Goal: Task Accomplishment & Management: Manage account settings

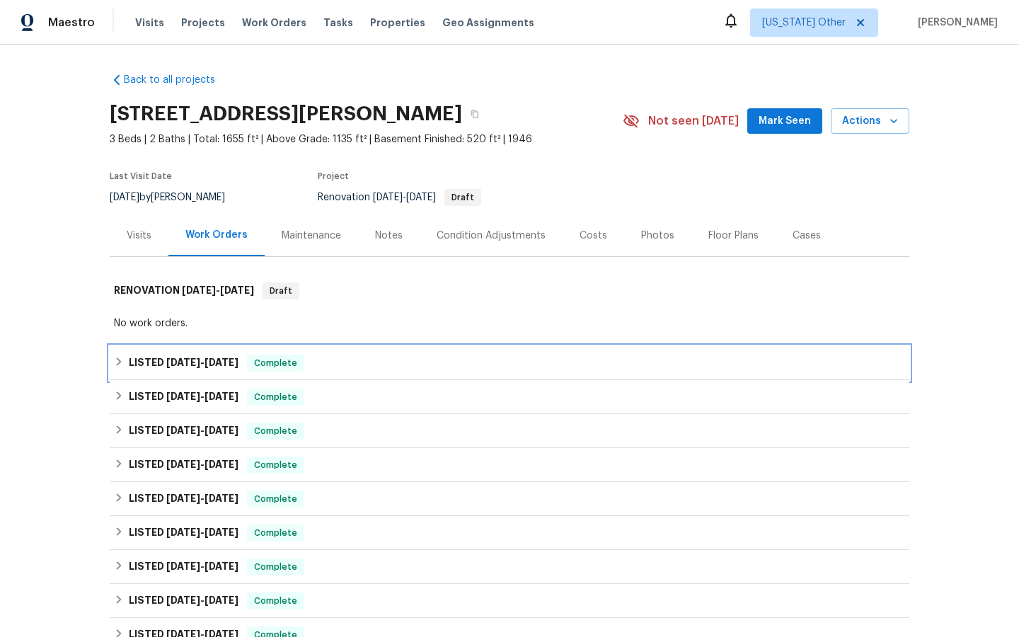
click at [276, 359] on span "Complete" at bounding box center [275, 363] width 54 height 14
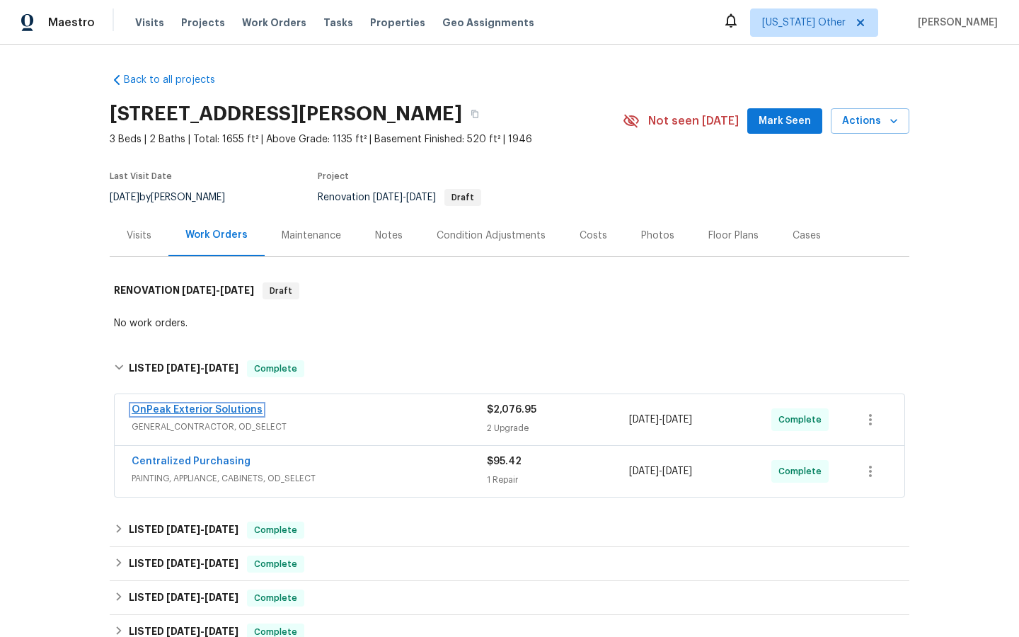
click at [199, 411] on link "OnPeak Exterior Solutions" at bounding box center [197, 410] width 131 height 10
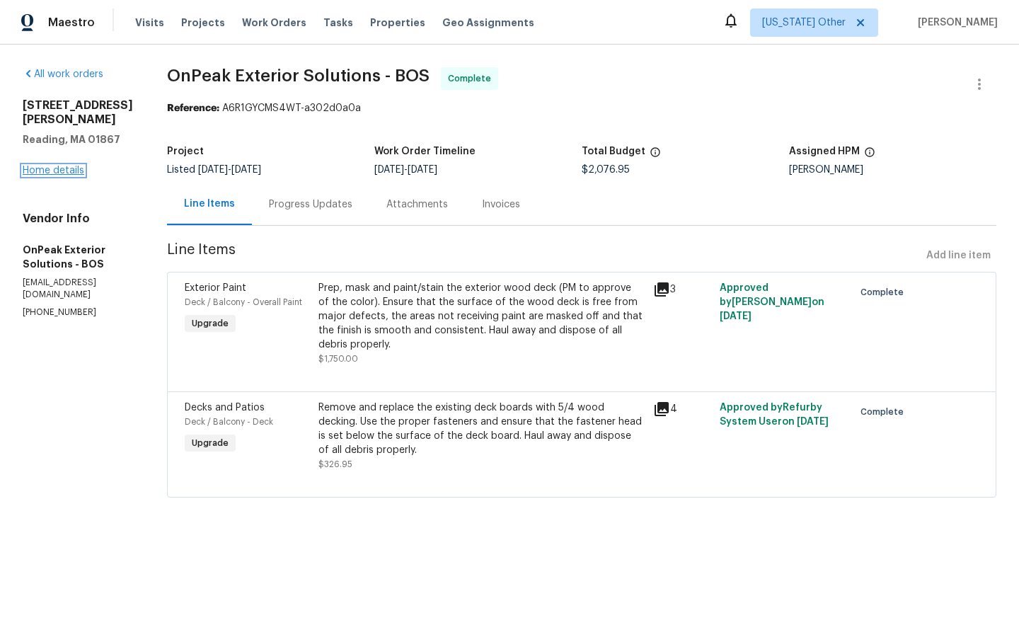
click at [45, 166] on link "Home details" at bounding box center [54, 171] width 62 height 10
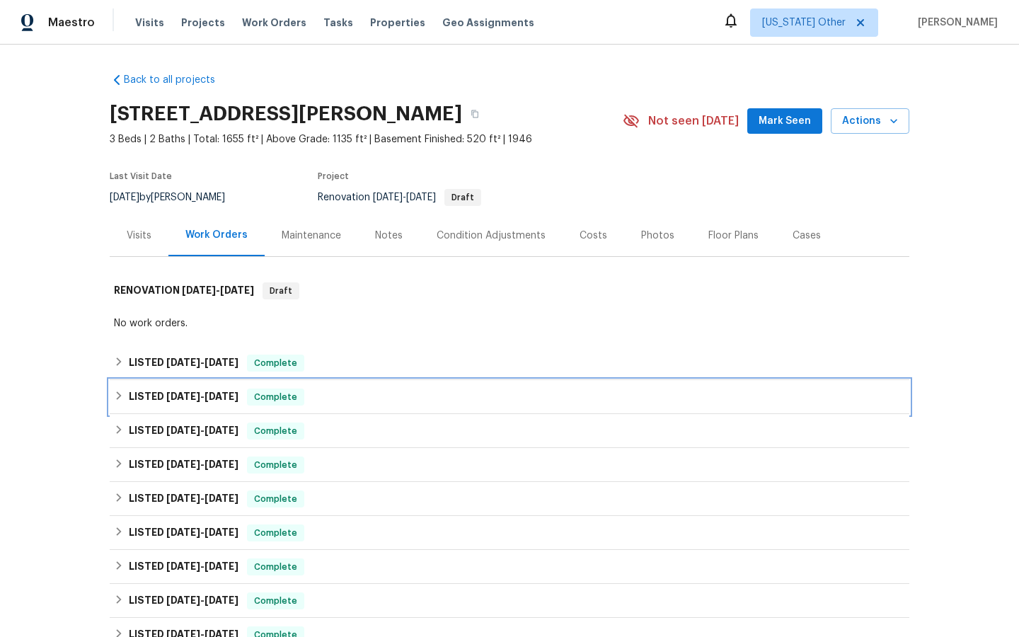
click at [279, 401] on span "Complete" at bounding box center [275, 397] width 54 height 14
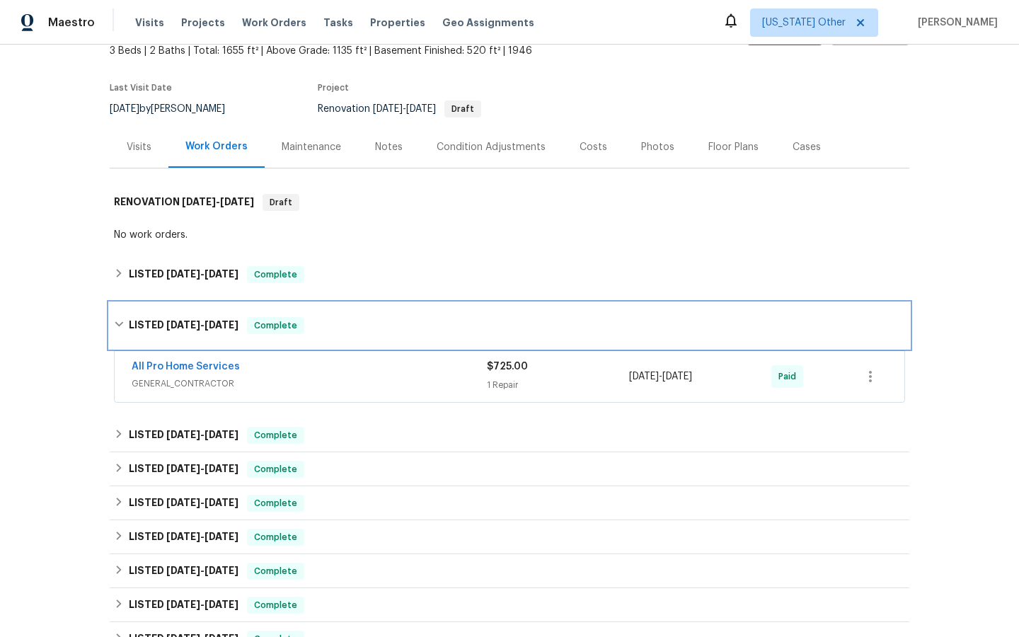
scroll to position [112, 0]
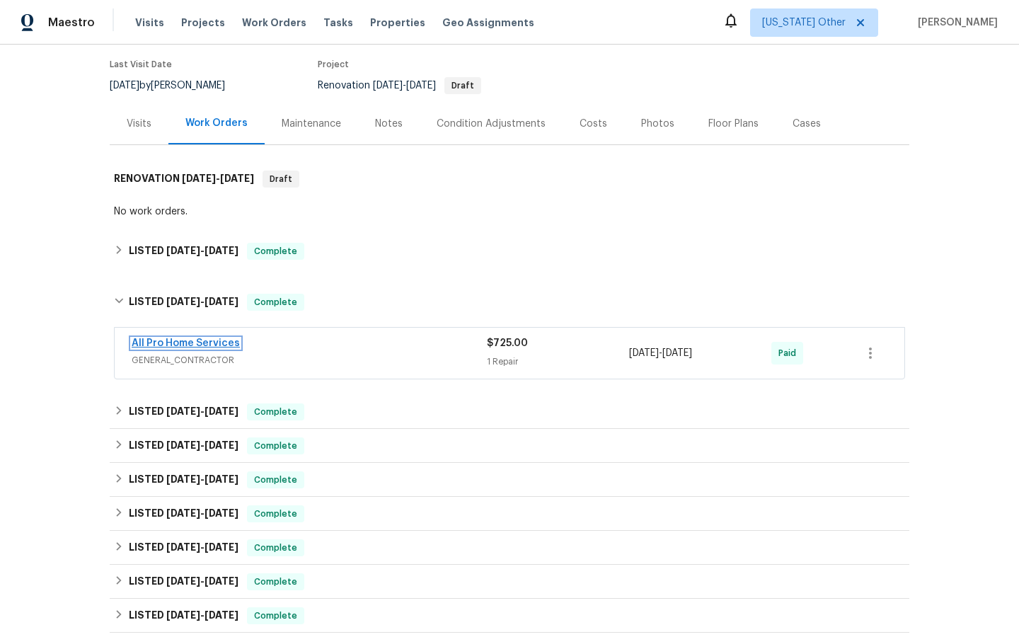
click at [192, 339] on link "All Pro Home Services" at bounding box center [186, 343] width 108 height 10
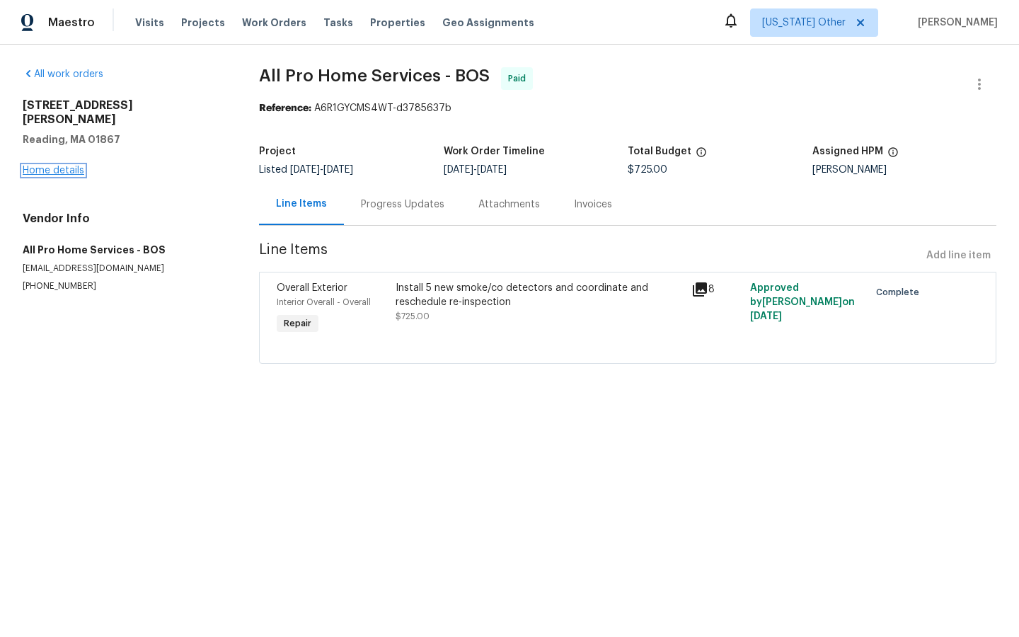
click at [56, 166] on link "Home details" at bounding box center [54, 171] width 62 height 10
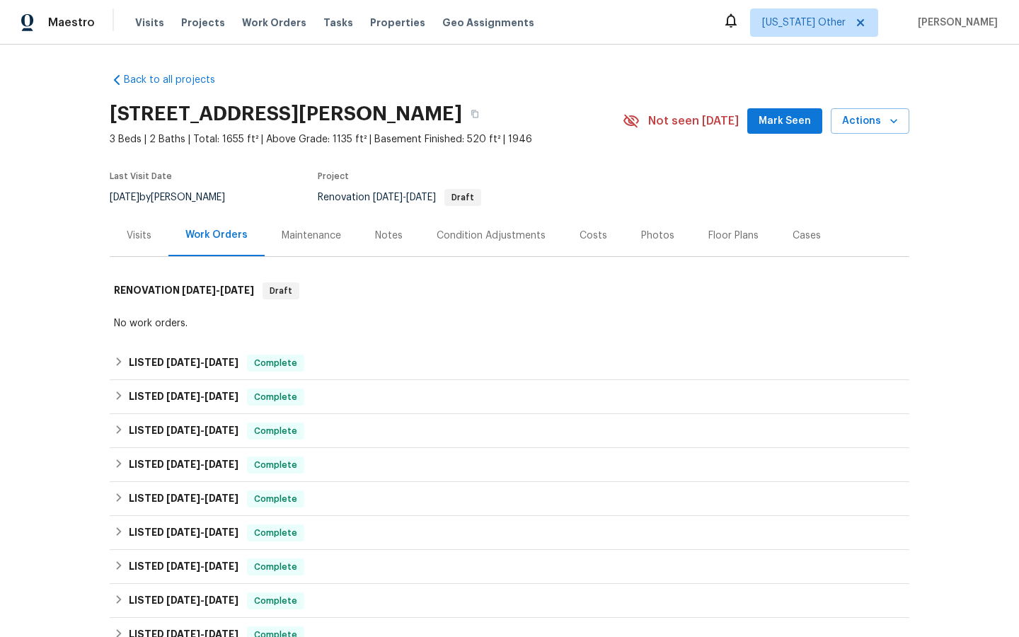
scroll to position [112, 0]
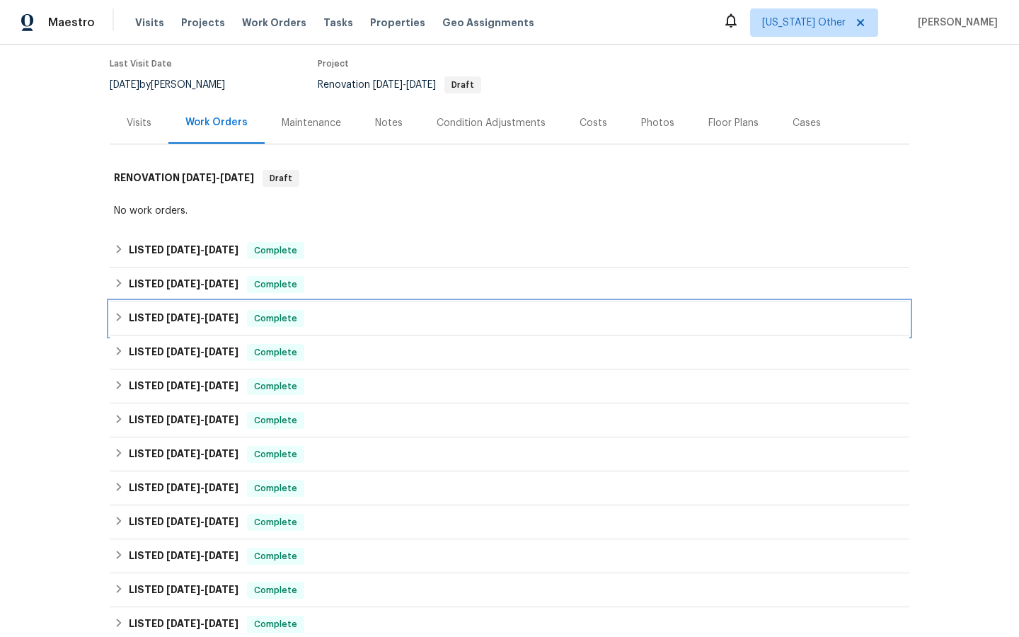
click at [284, 321] on span "Complete" at bounding box center [275, 318] width 54 height 14
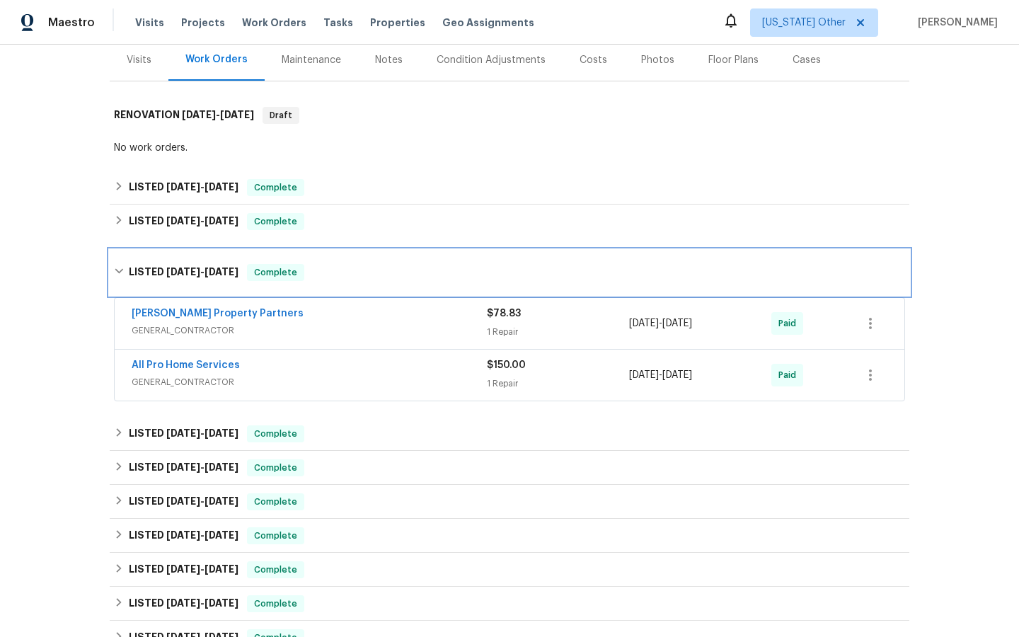
scroll to position [184, 0]
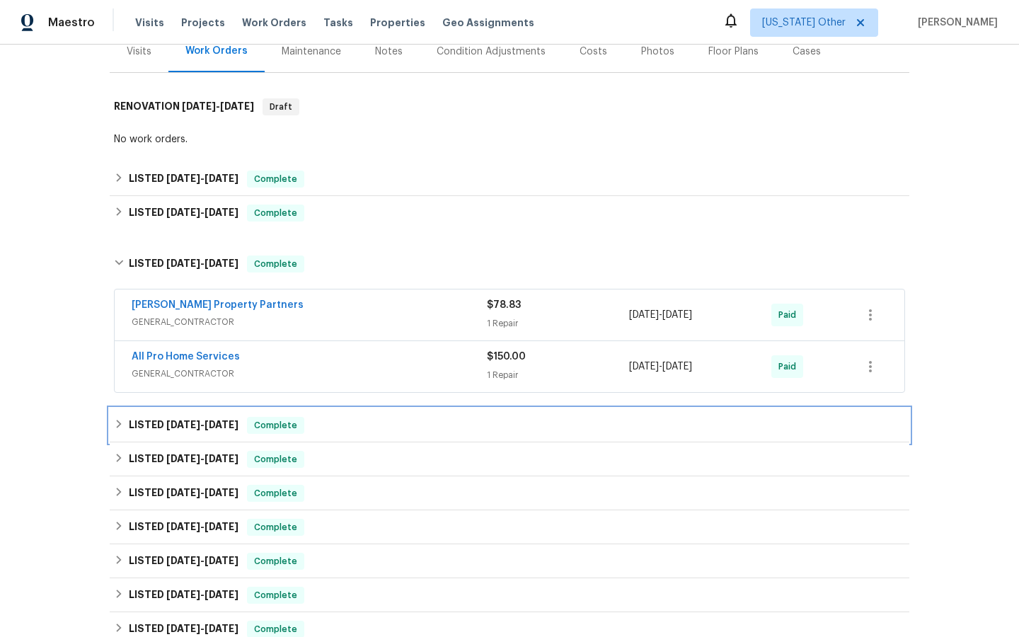
click at [282, 424] on span "Complete" at bounding box center [275, 425] width 54 height 14
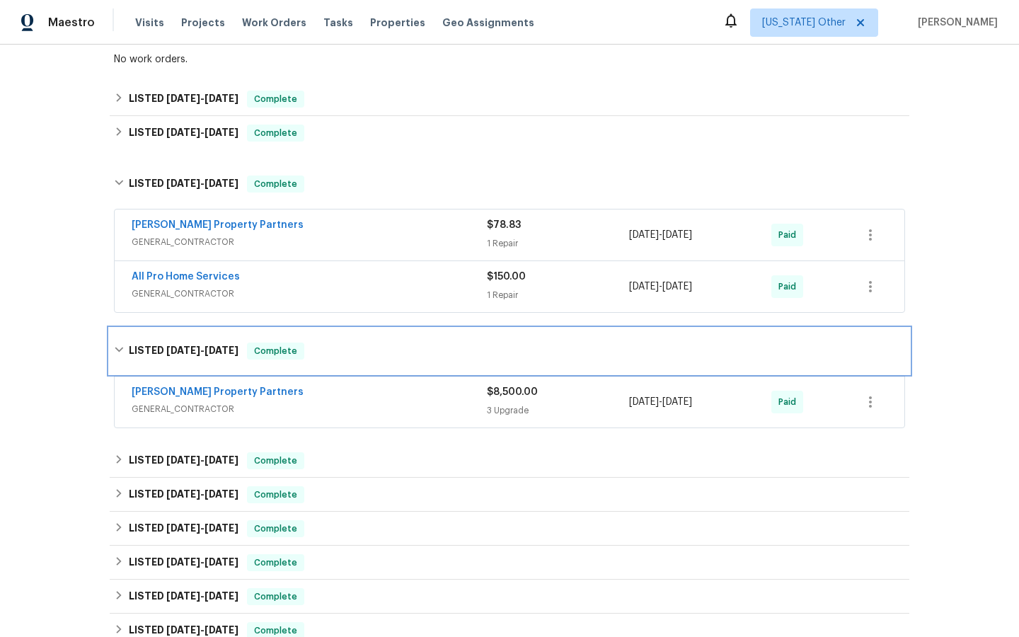
scroll to position [283, 0]
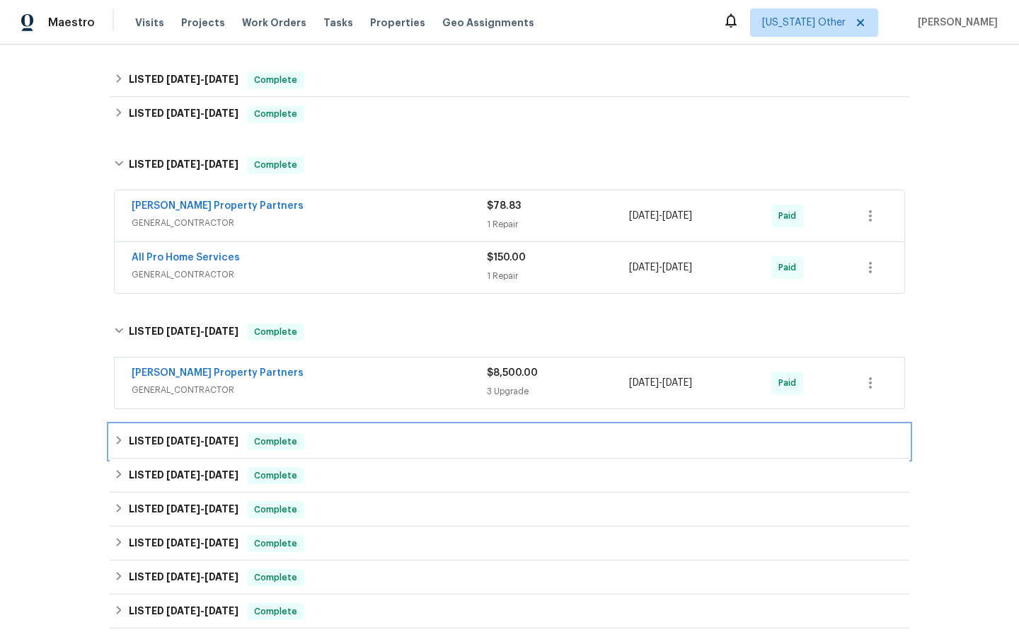
click at [279, 440] on span "Complete" at bounding box center [275, 441] width 54 height 14
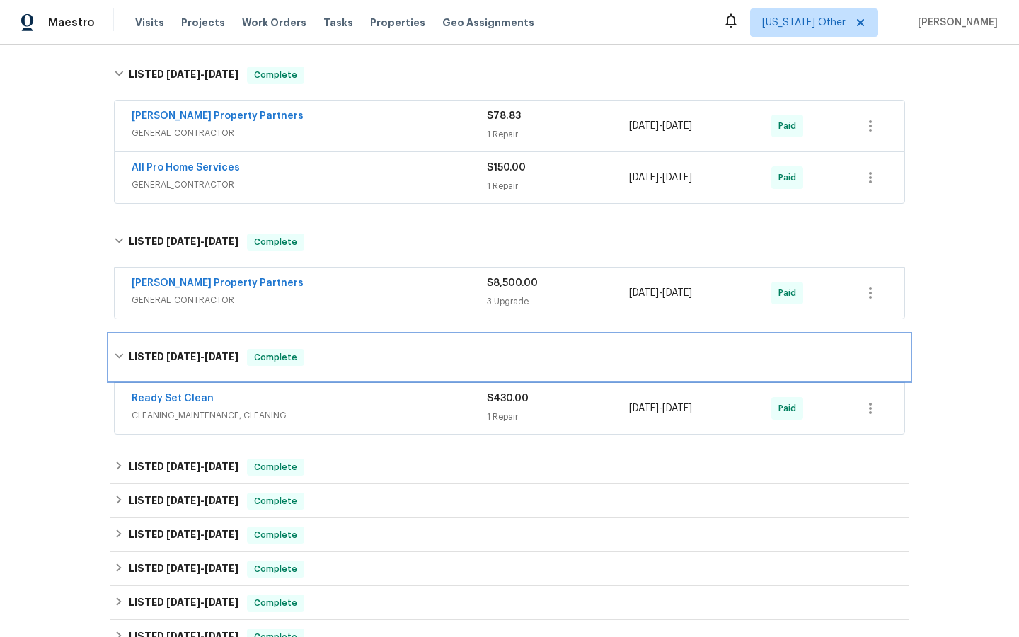
scroll to position [374, 0]
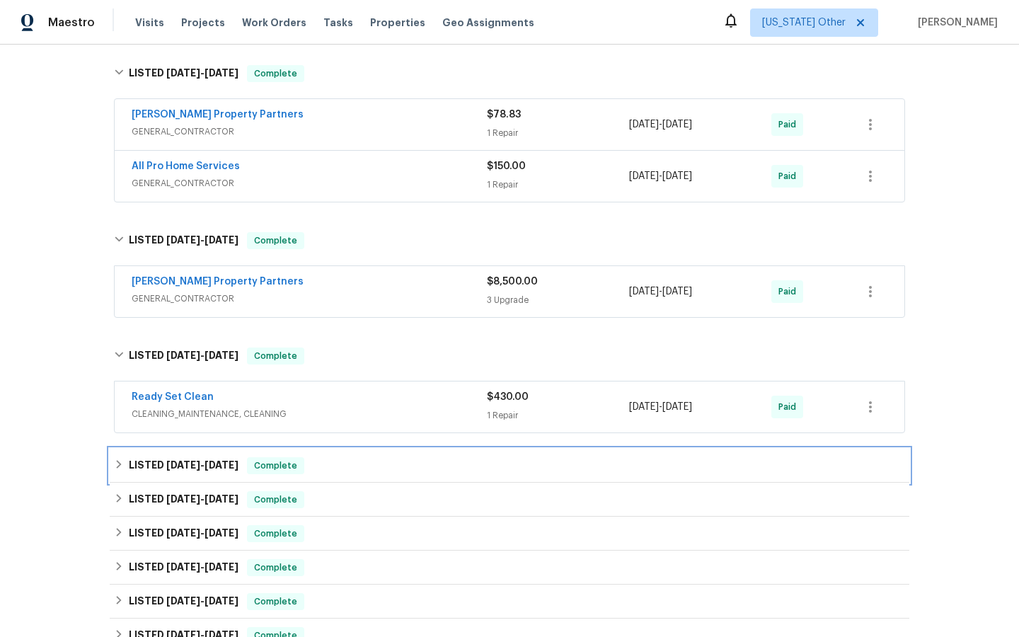
click at [277, 468] on span "Complete" at bounding box center [275, 465] width 54 height 14
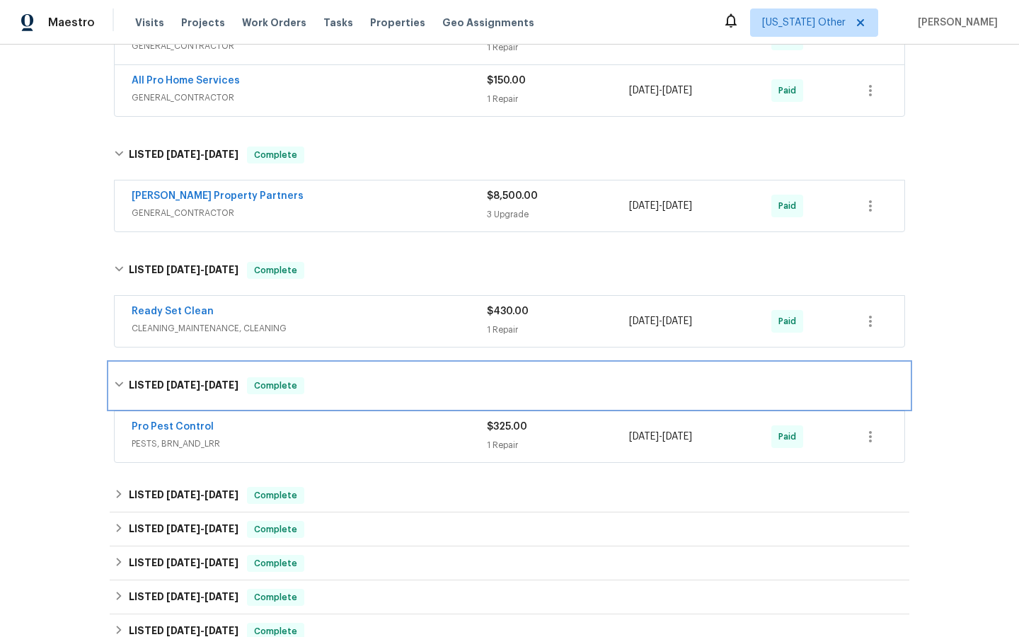
scroll to position [471, 0]
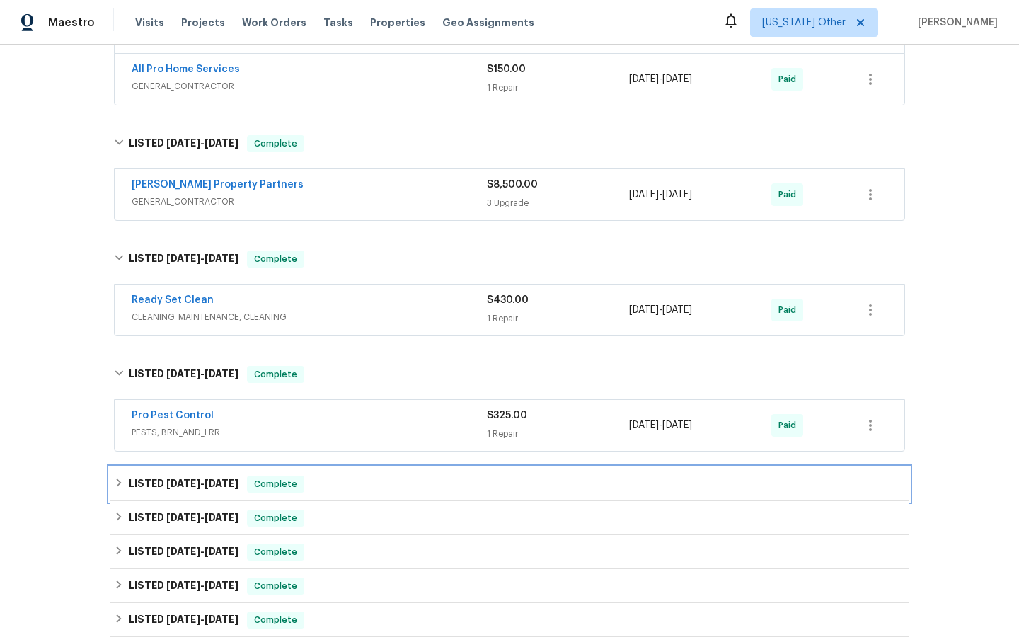
click at [277, 482] on span "Complete" at bounding box center [275, 484] width 54 height 14
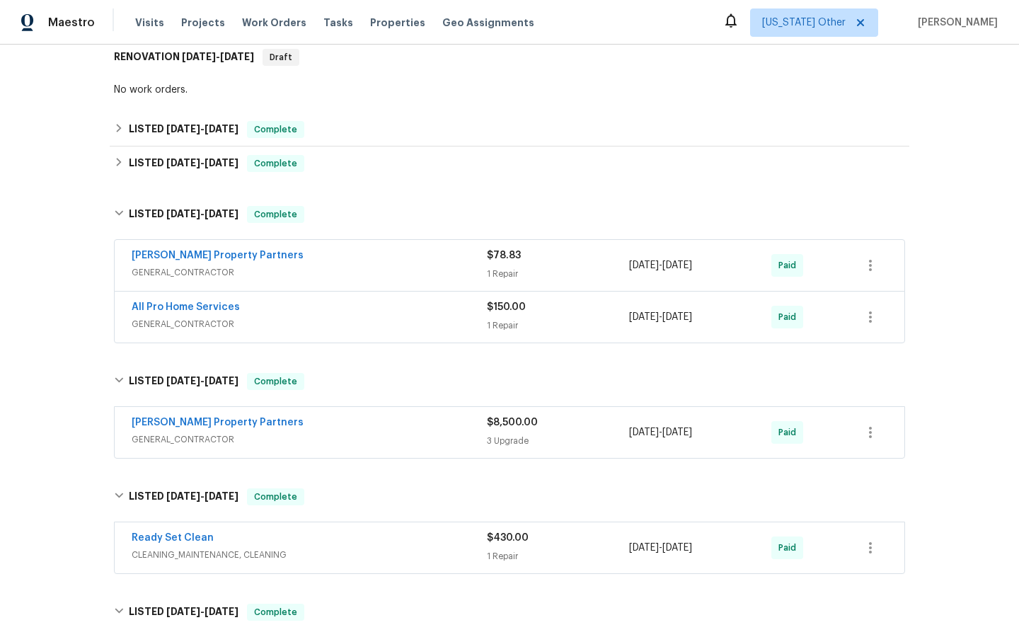
scroll to position [0, 0]
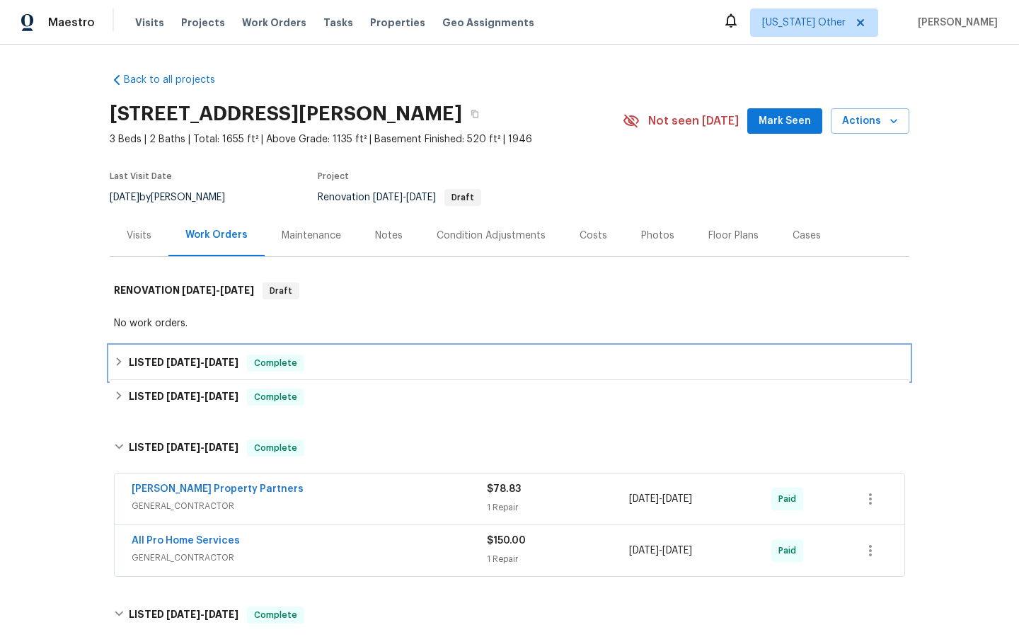
click at [288, 359] on span "Complete" at bounding box center [275, 363] width 54 height 14
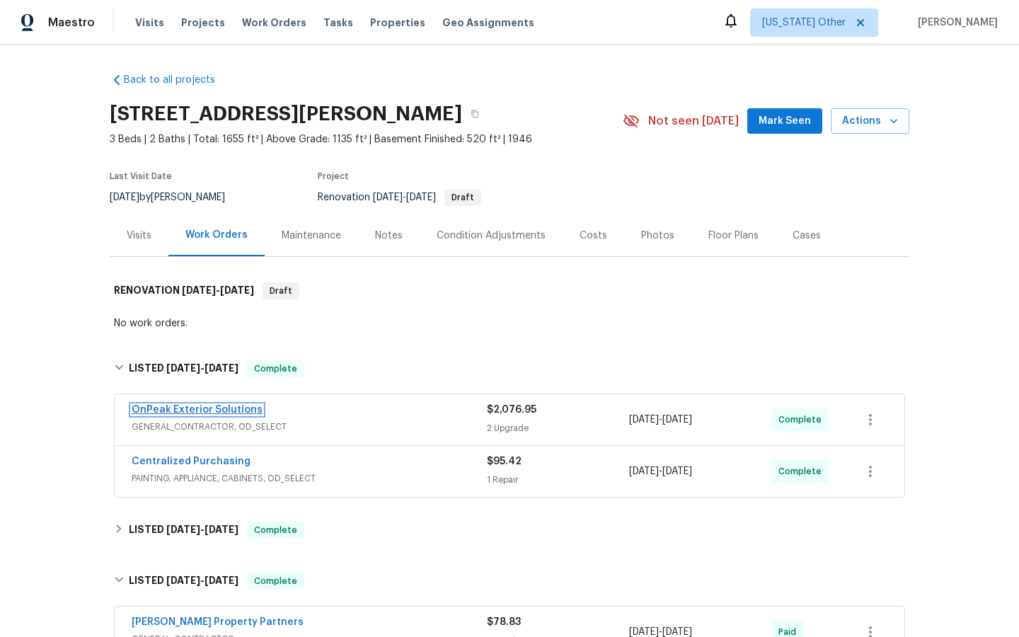
click at [193, 406] on link "OnPeak Exterior Solutions" at bounding box center [197, 410] width 131 height 10
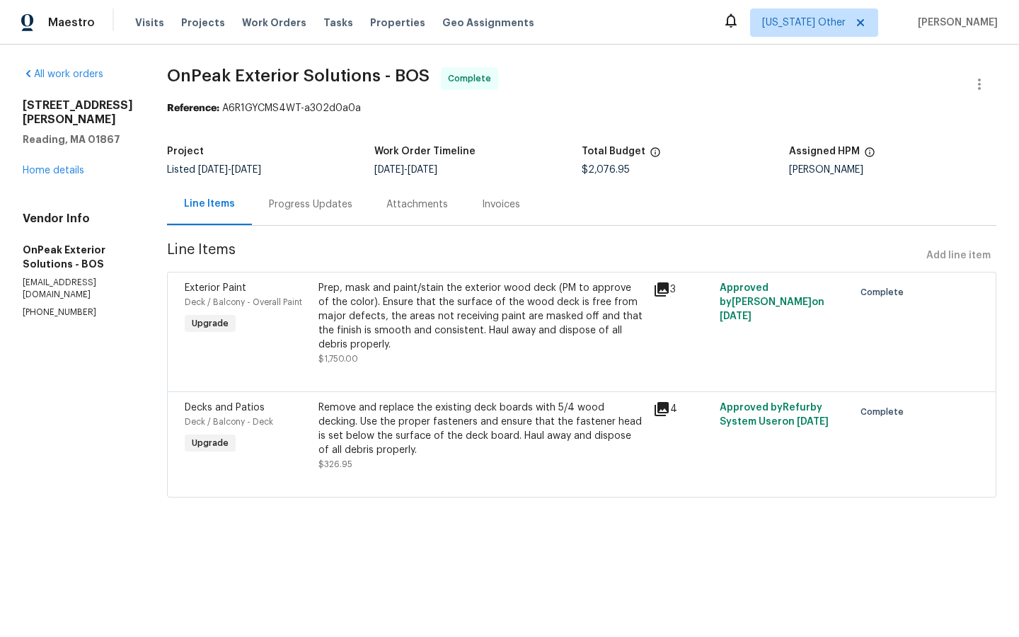
click at [659, 286] on icon at bounding box center [661, 289] width 14 height 14
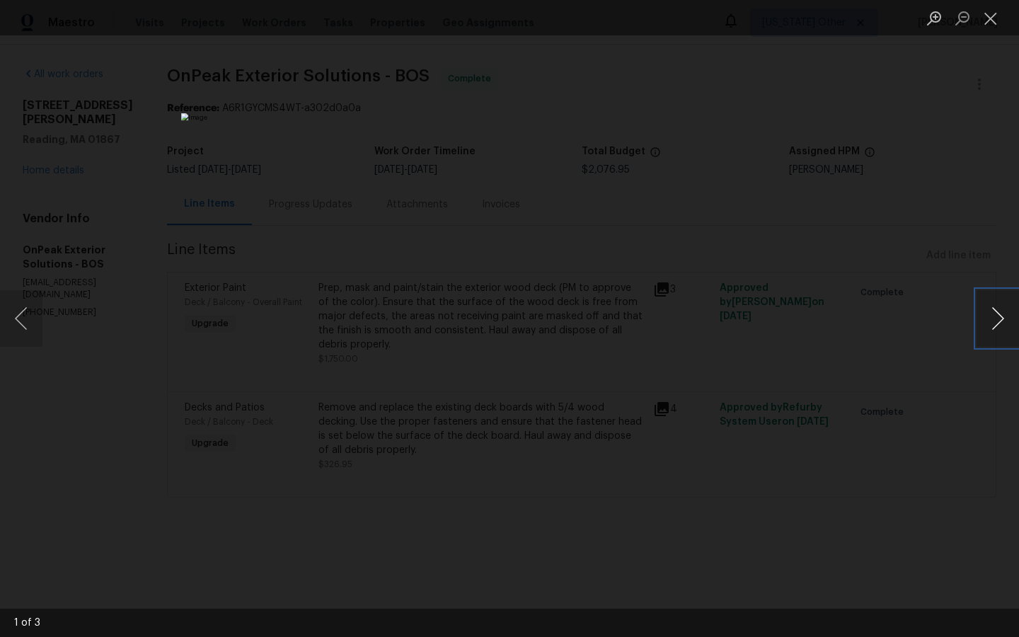
click at [996, 315] on button "Next image" at bounding box center [997, 318] width 42 height 57
click at [42, 434] on div "Lightbox" at bounding box center [509, 318] width 1019 height 637
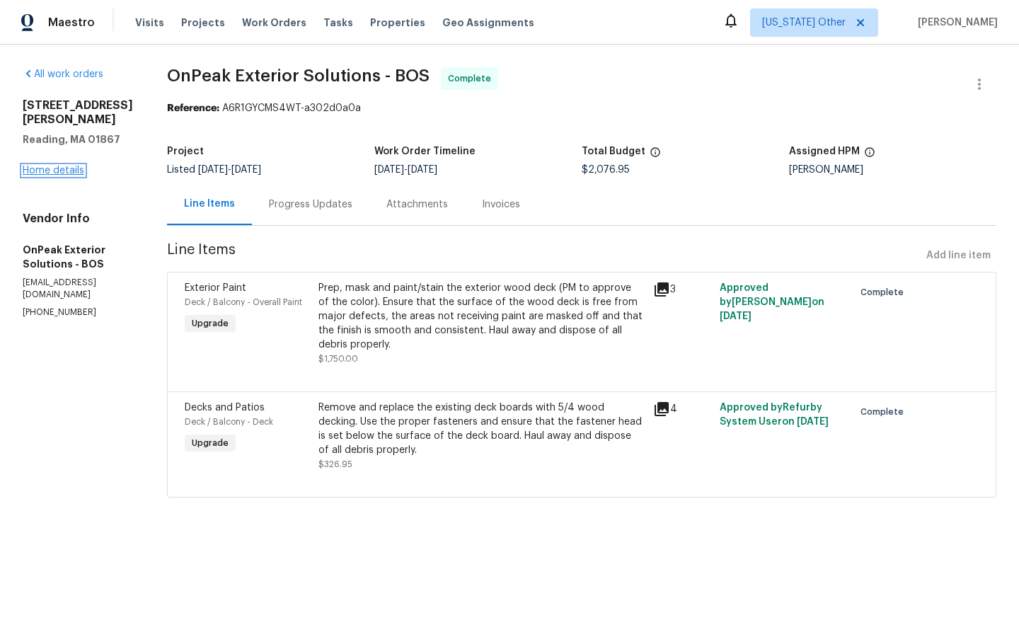
click at [50, 166] on link "Home details" at bounding box center [54, 171] width 62 height 10
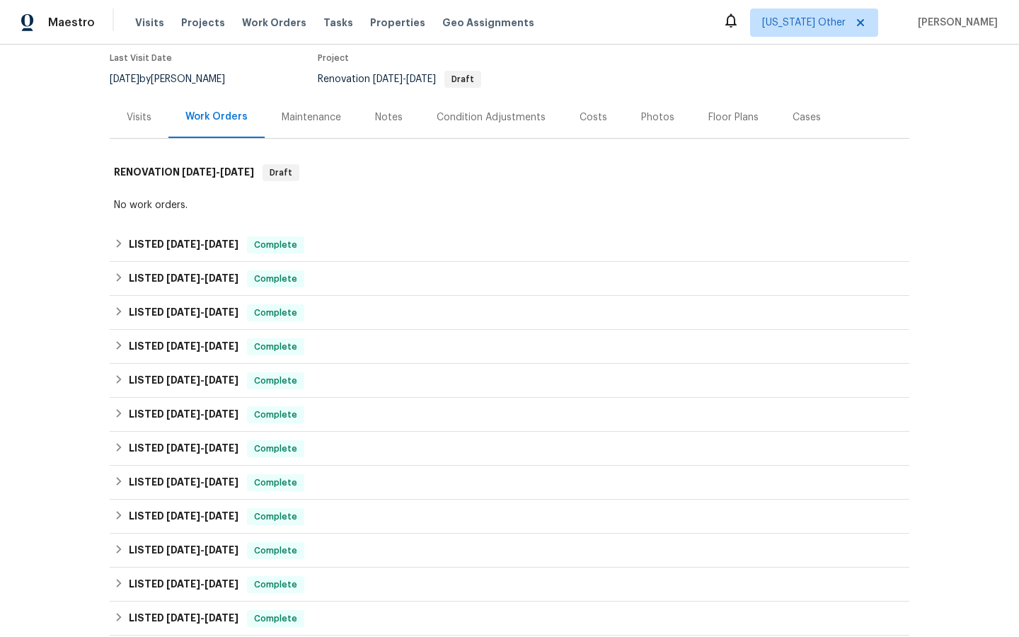
scroll to position [121, 0]
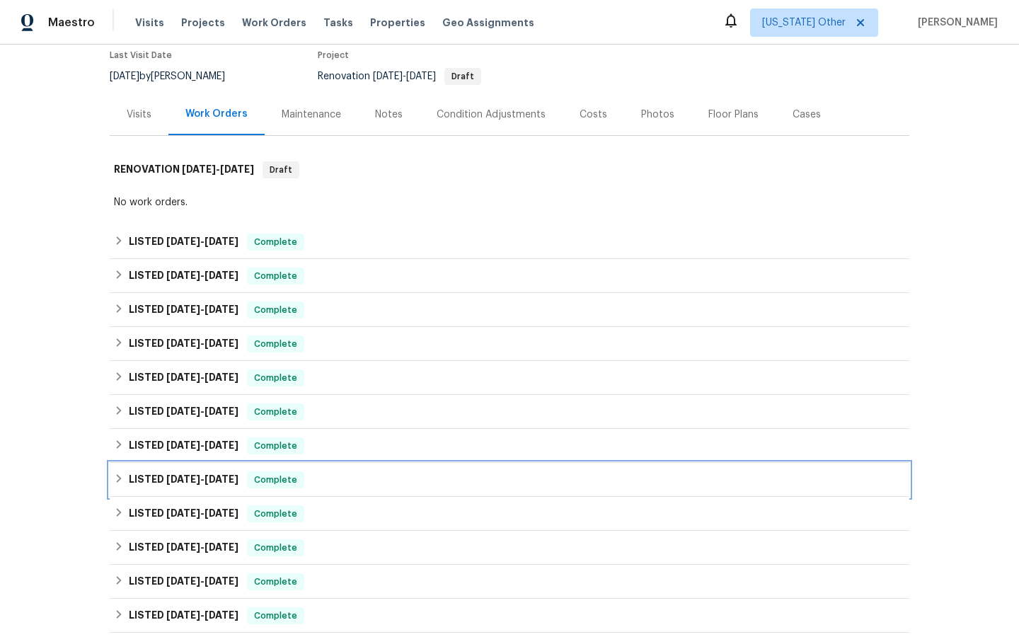
click at [271, 477] on span "Complete" at bounding box center [275, 480] width 54 height 14
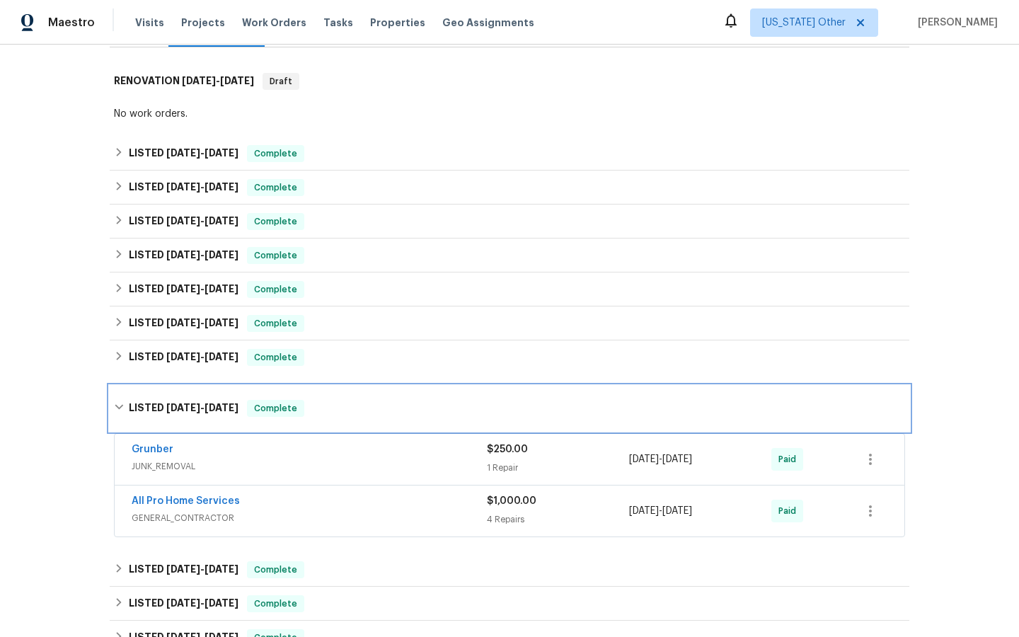
scroll to position [321, 0]
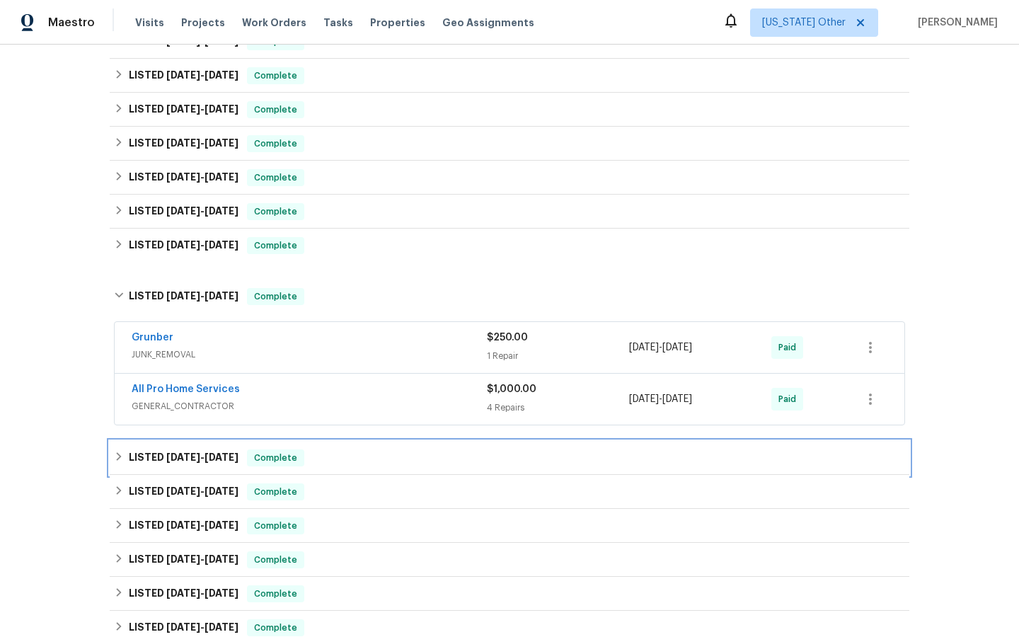
click at [286, 456] on span "Complete" at bounding box center [275, 458] width 54 height 14
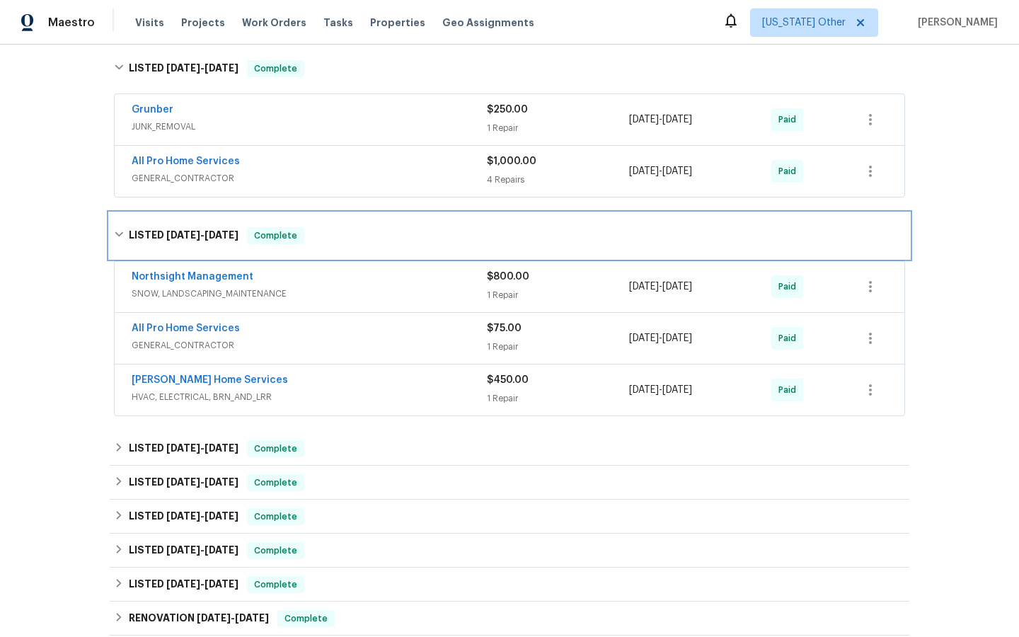
scroll to position [669, 0]
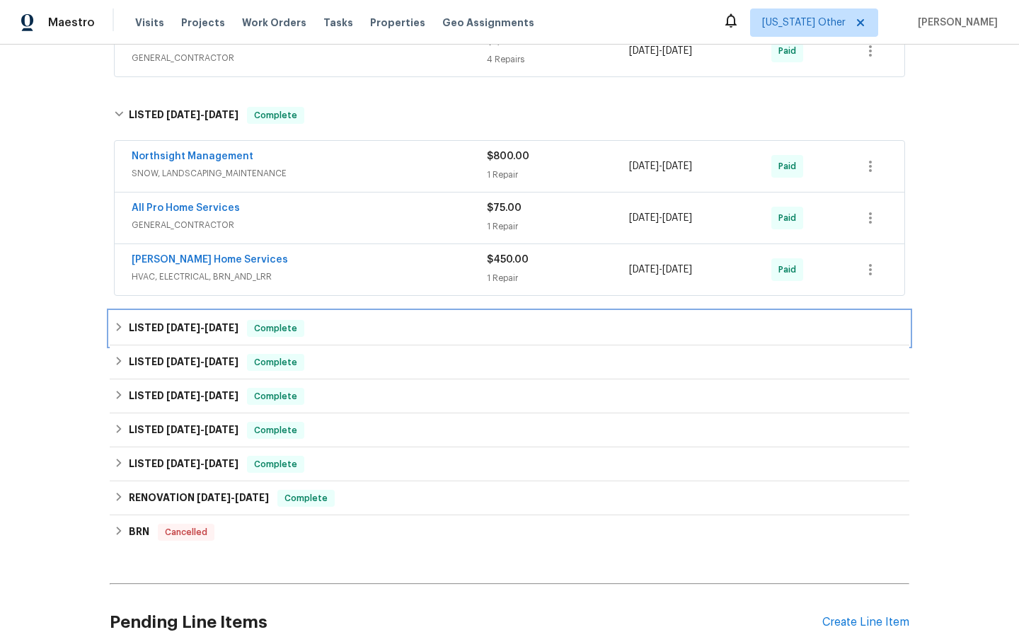
click at [273, 324] on span "Complete" at bounding box center [275, 328] width 54 height 14
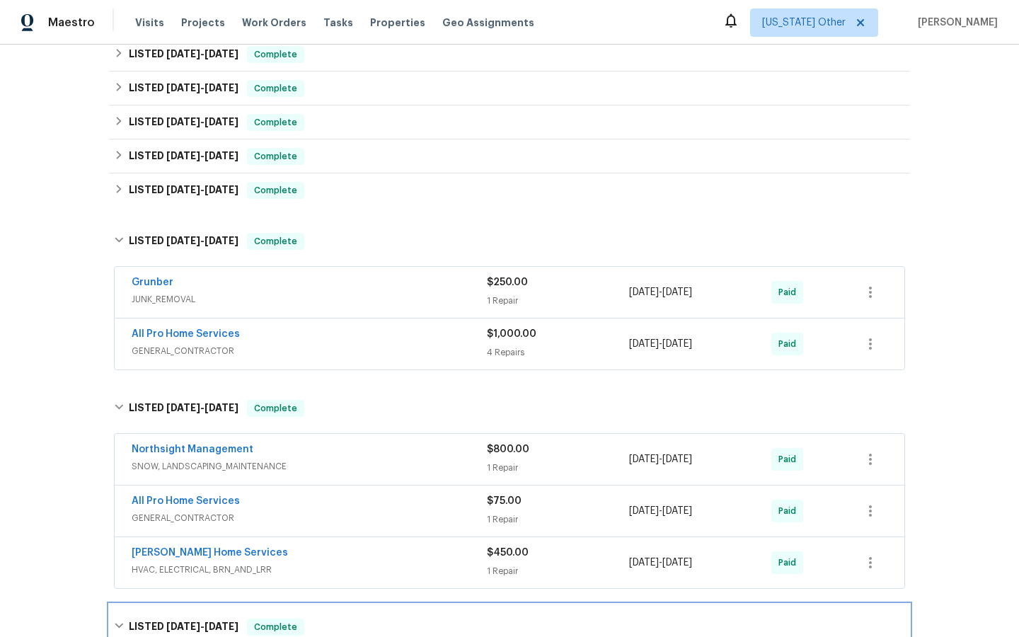
scroll to position [331, 0]
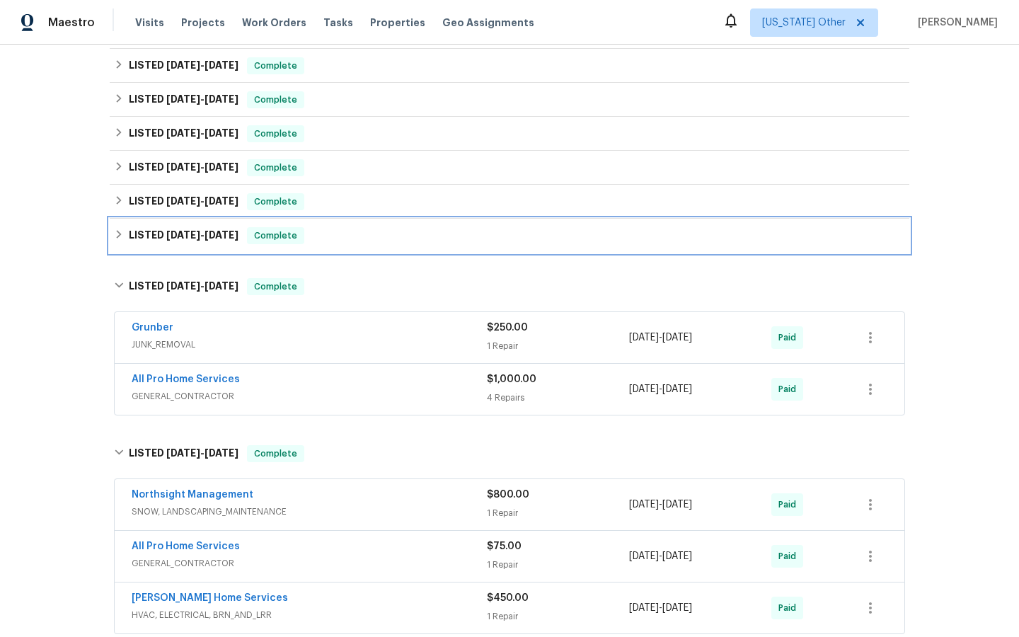
click at [276, 231] on span "Complete" at bounding box center [275, 235] width 54 height 14
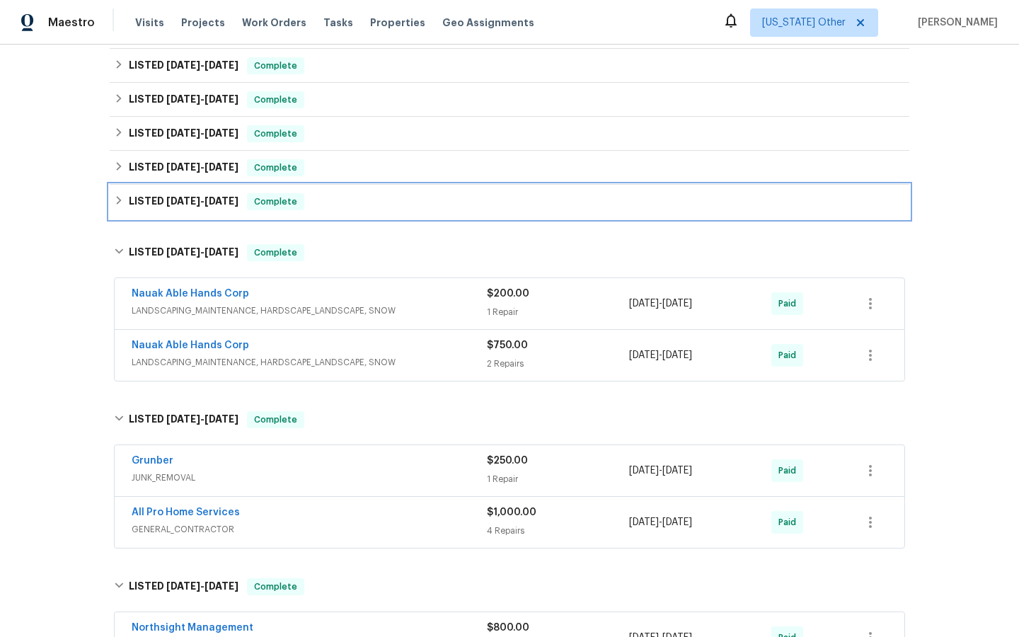
click at [268, 197] on span "Complete" at bounding box center [275, 202] width 54 height 14
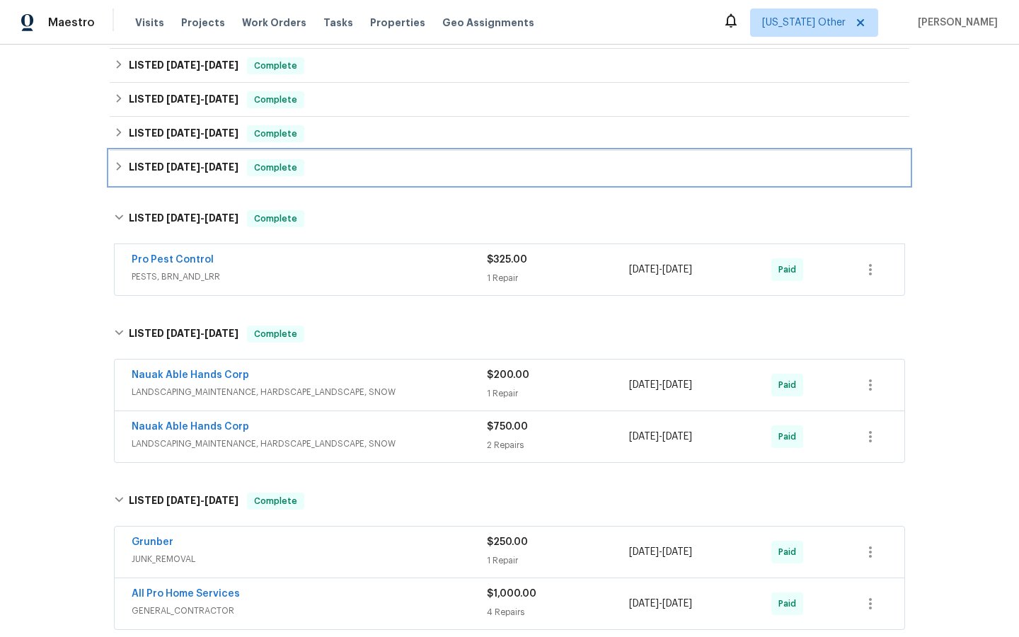
click at [265, 169] on span "Complete" at bounding box center [275, 168] width 54 height 14
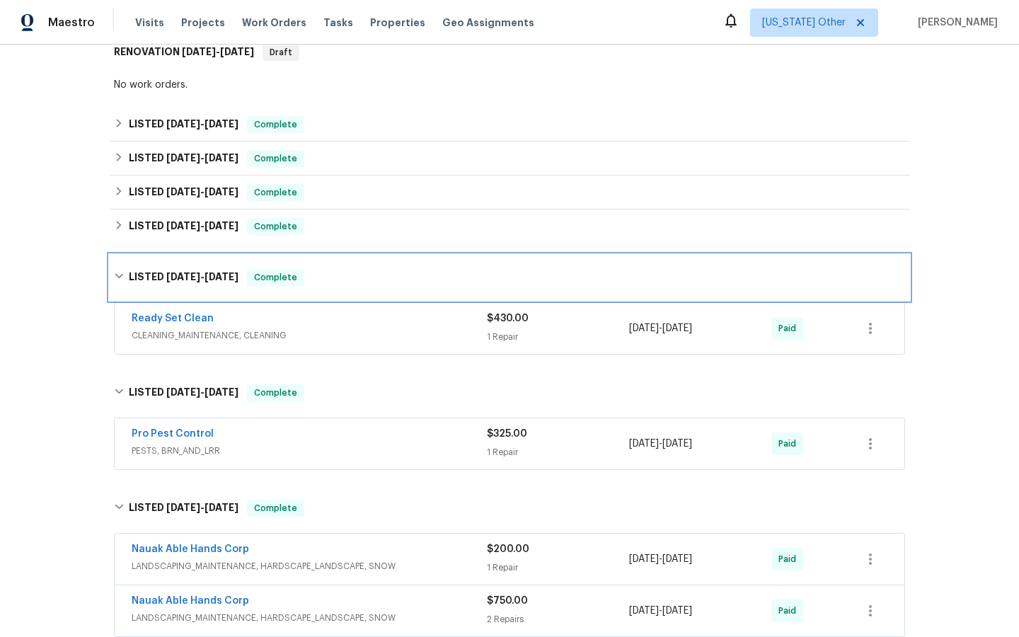
scroll to position [224, 0]
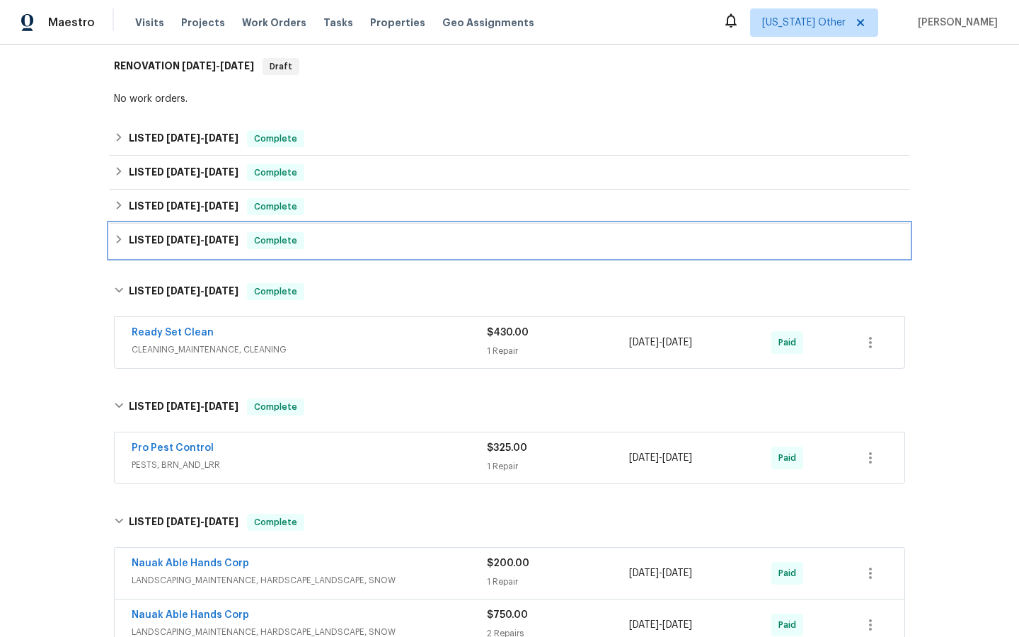
click at [267, 246] on span "Complete" at bounding box center [275, 240] width 54 height 14
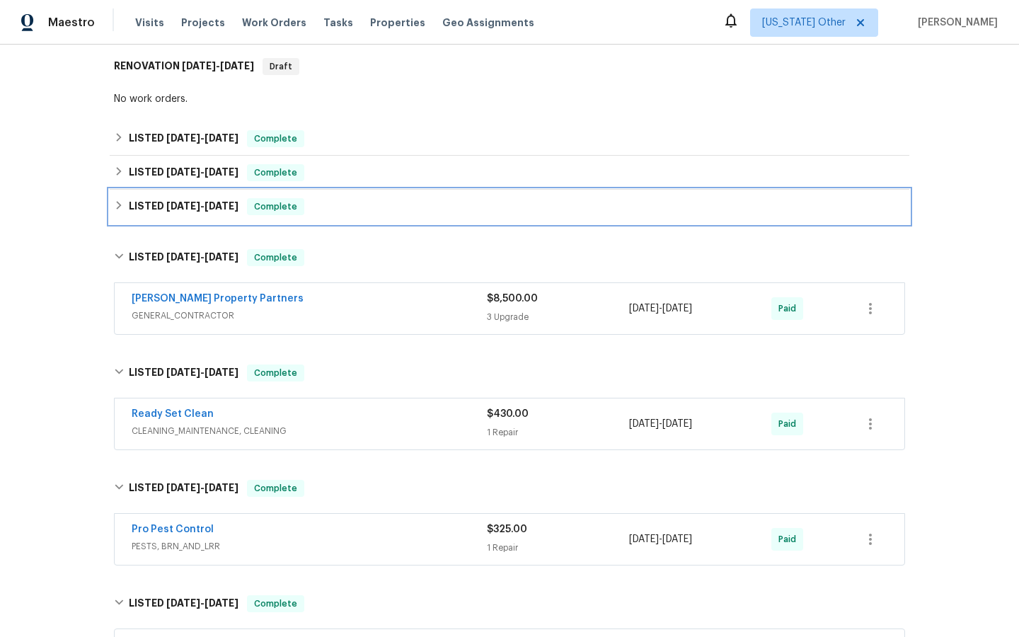
click at [273, 208] on span "Complete" at bounding box center [275, 206] width 54 height 14
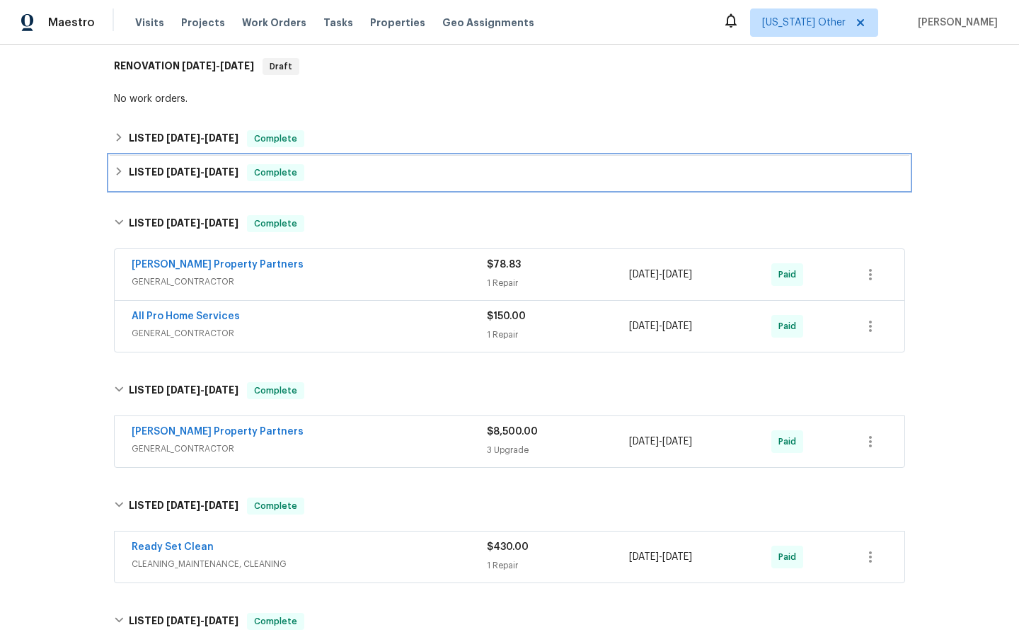
click at [268, 173] on span "Complete" at bounding box center [275, 173] width 54 height 14
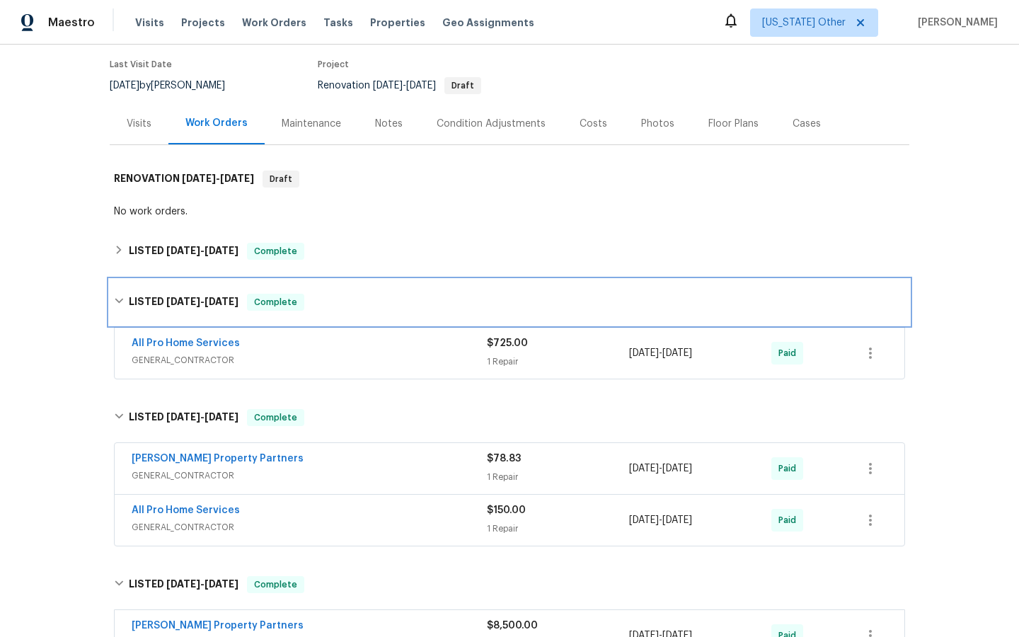
scroll to position [108, 0]
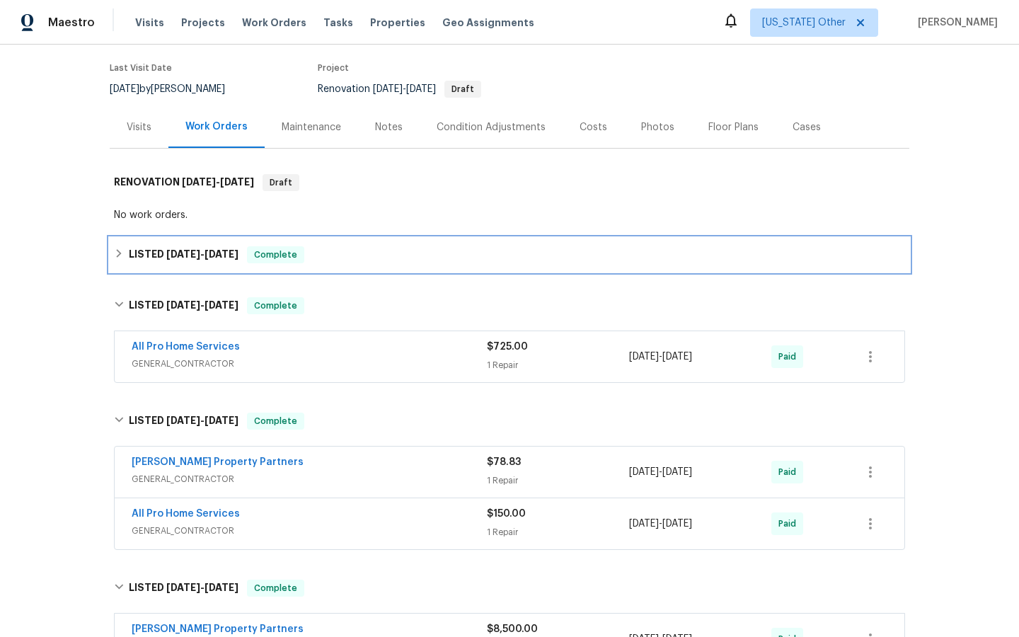
click at [274, 258] on span "Complete" at bounding box center [275, 255] width 54 height 14
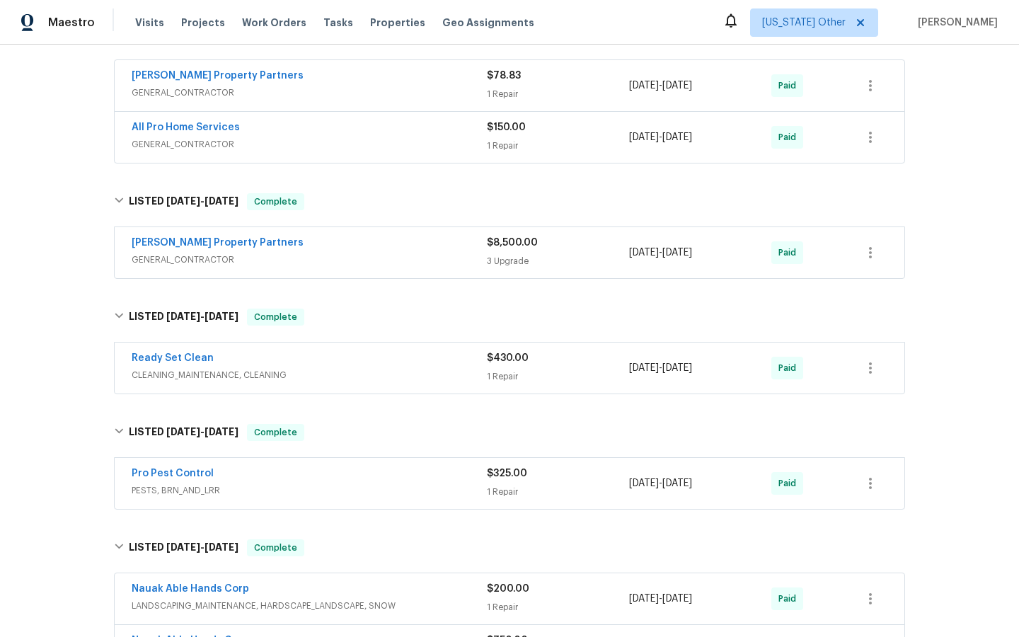
scroll to position [659, 0]
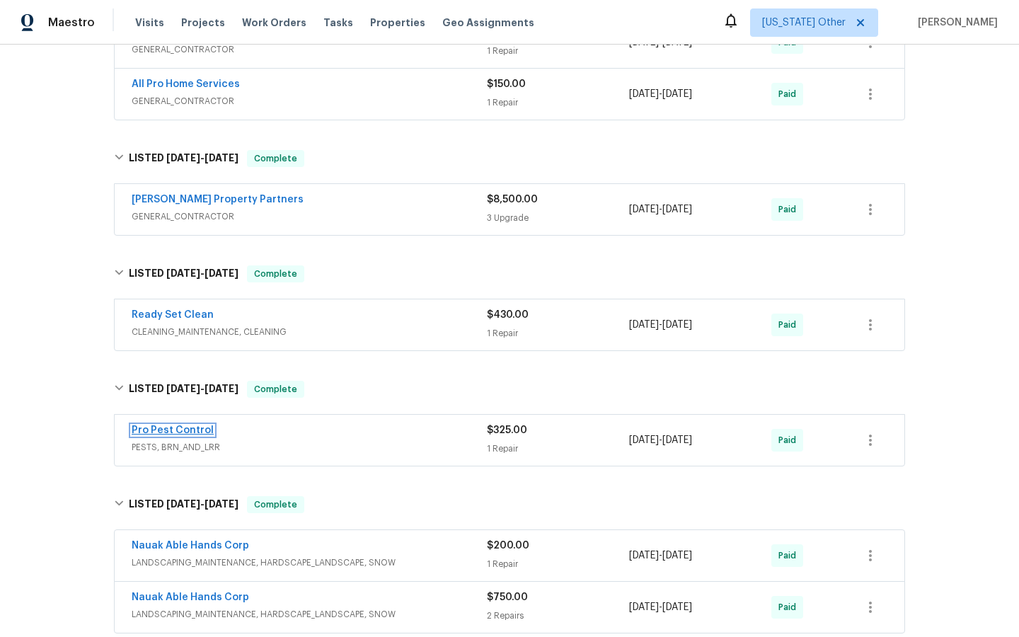
click at [178, 425] on link "Pro Pest Control" at bounding box center [173, 430] width 82 height 10
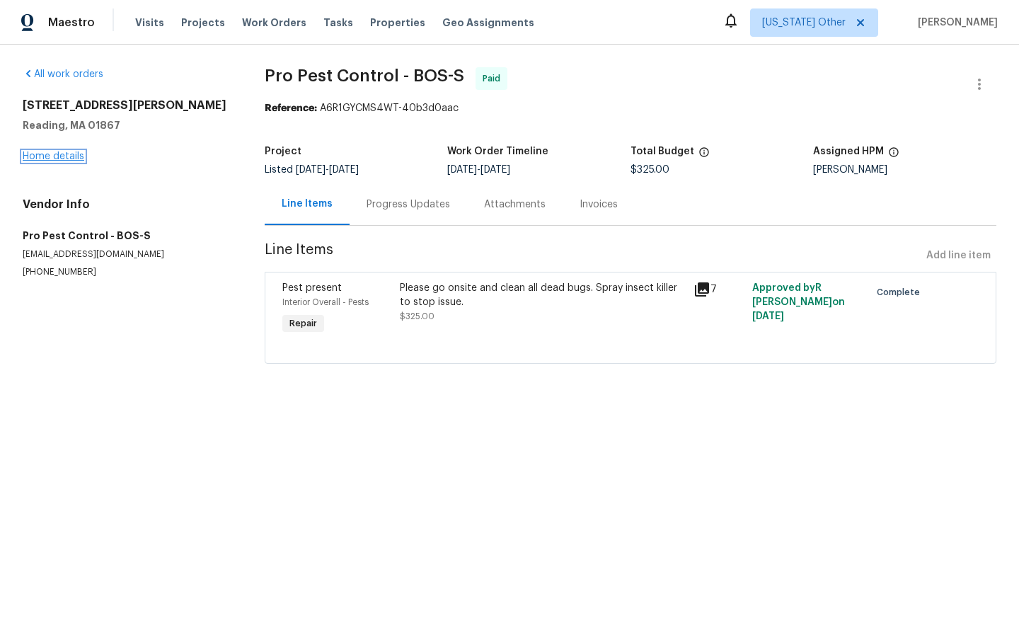
click at [50, 156] on link "Home details" at bounding box center [54, 156] width 62 height 10
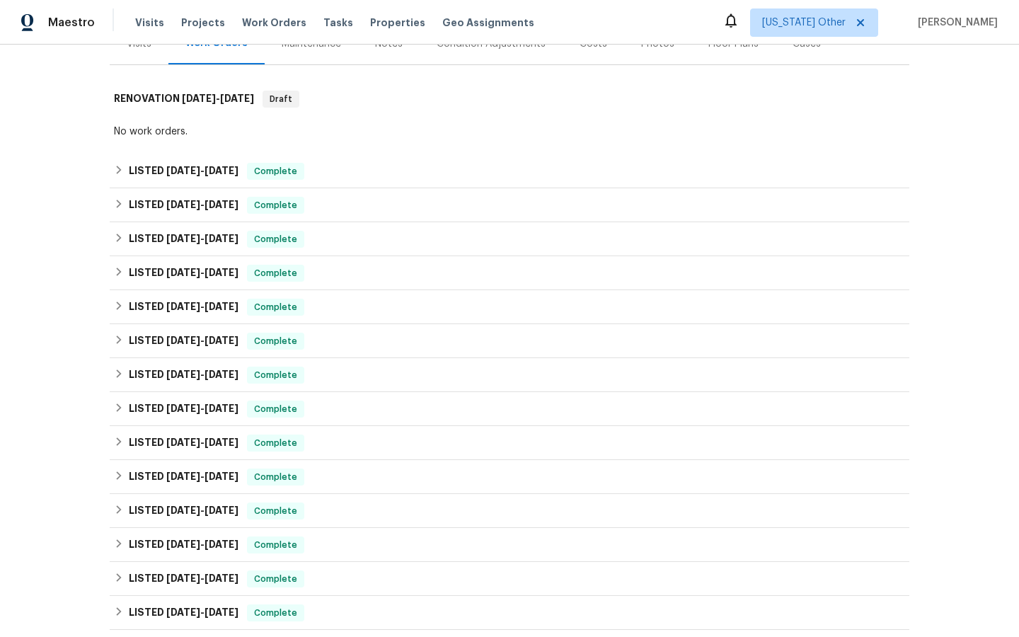
scroll to position [192, 0]
click at [263, 410] on span "Complete" at bounding box center [275, 409] width 54 height 14
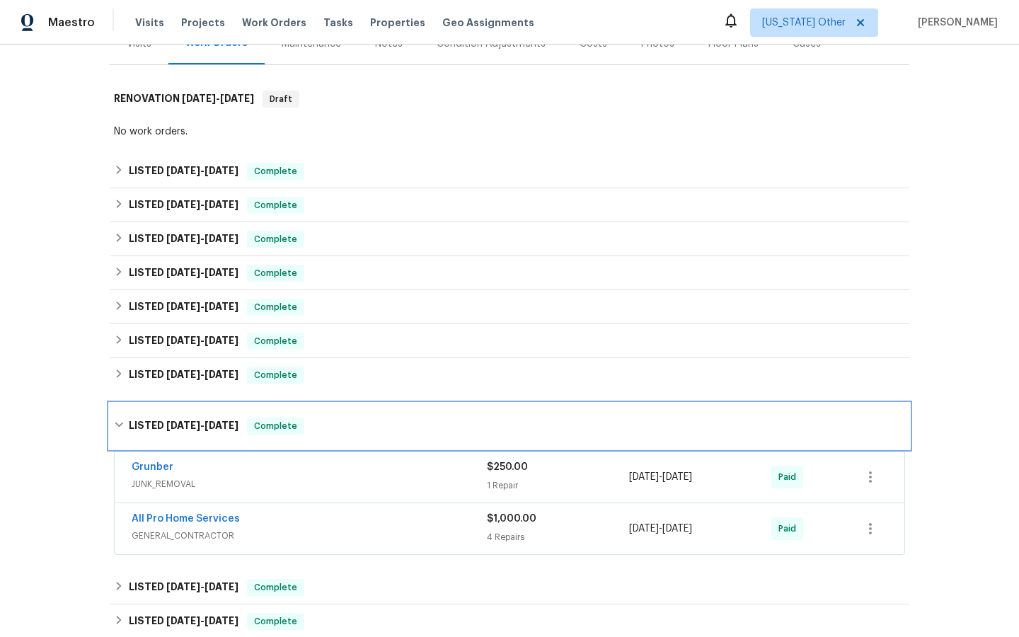
scroll to position [204, 0]
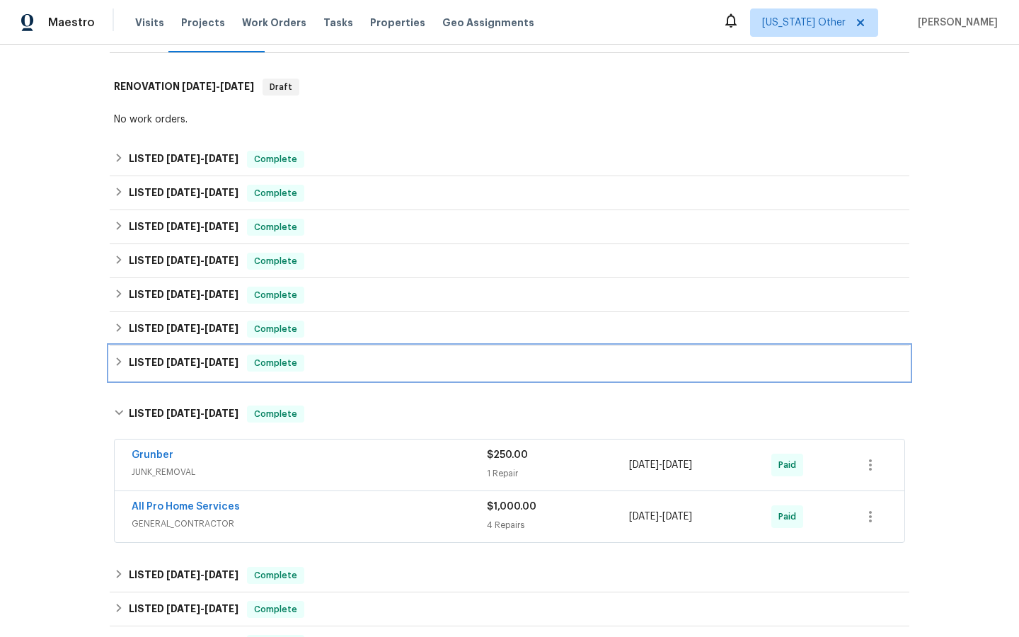
click at [270, 357] on span "Complete" at bounding box center [275, 363] width 54 height 14
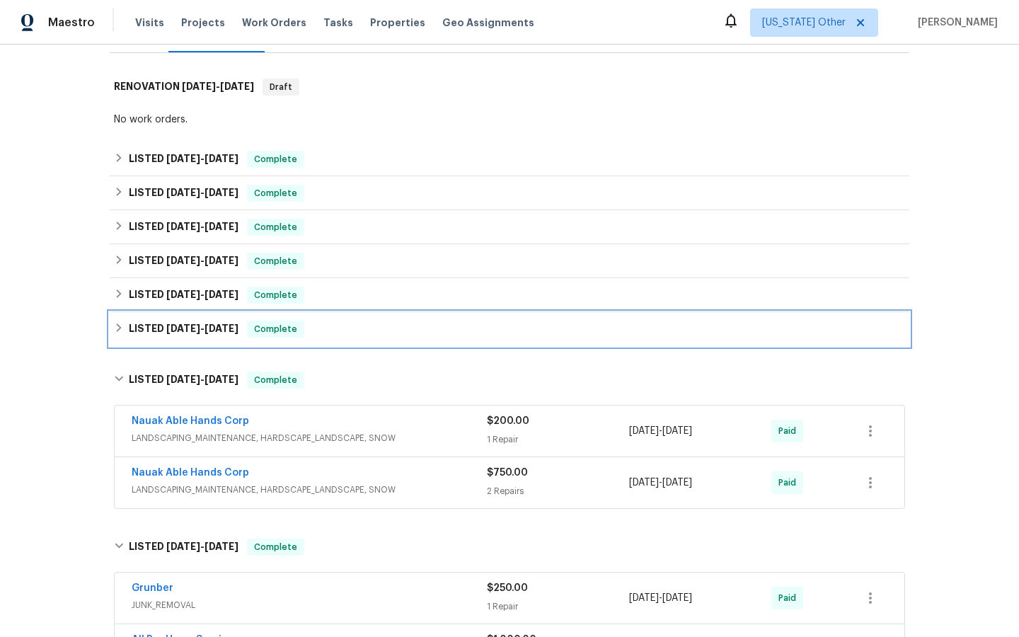
click at [270, 328] on span "Complete" at bounding box center [275, 329] width 54 height 14
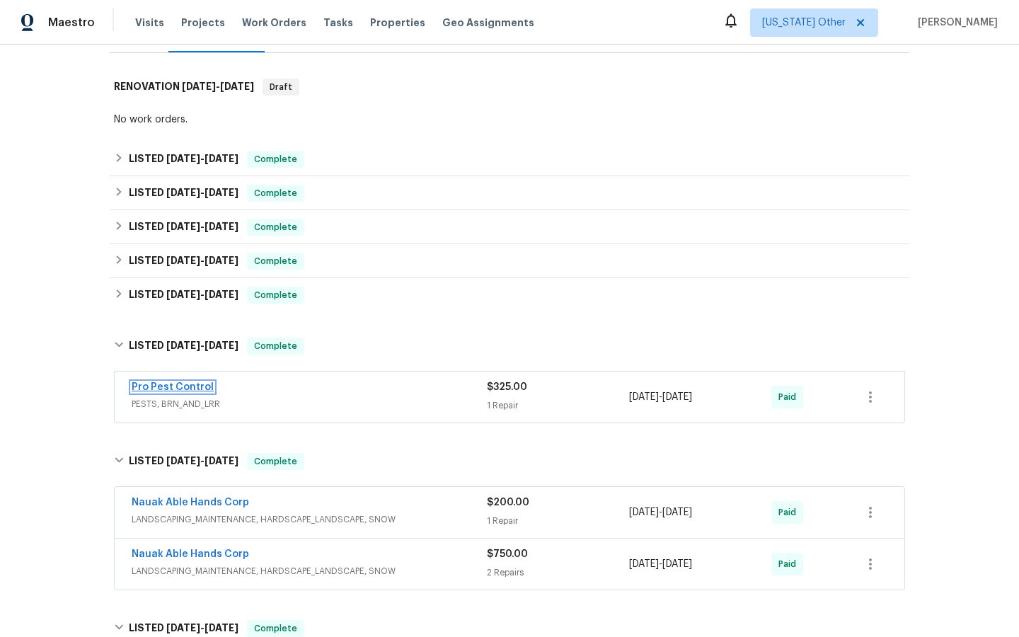
click at [169, 385] on link "Pro Pest Control" at bounding box center [173, 387] width 82 height 10
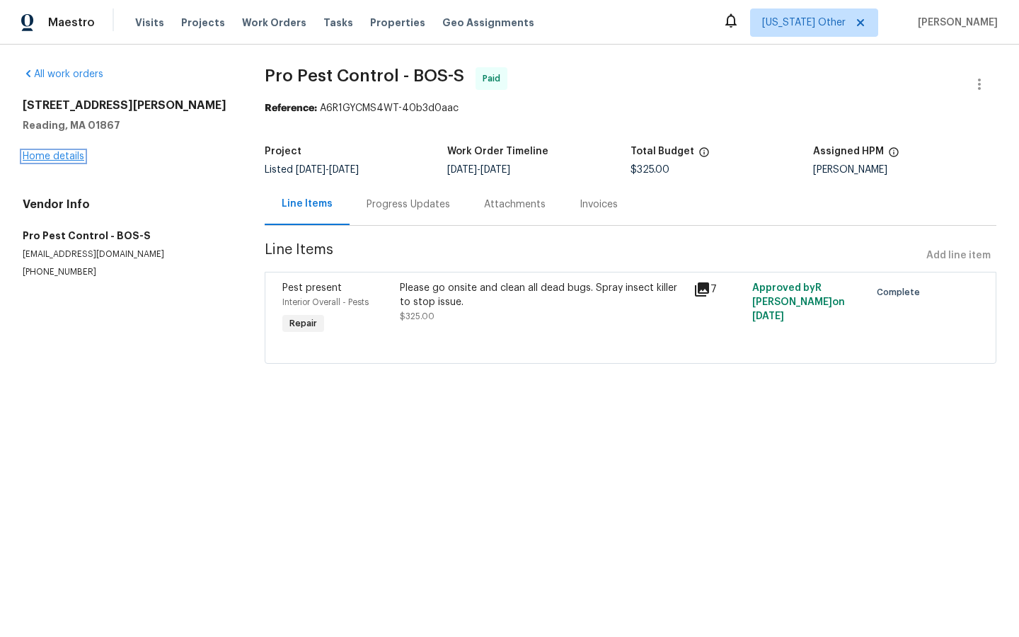
click at [44, 155] on link "Home details" at bounding box center [54, 156] width 62 height 10
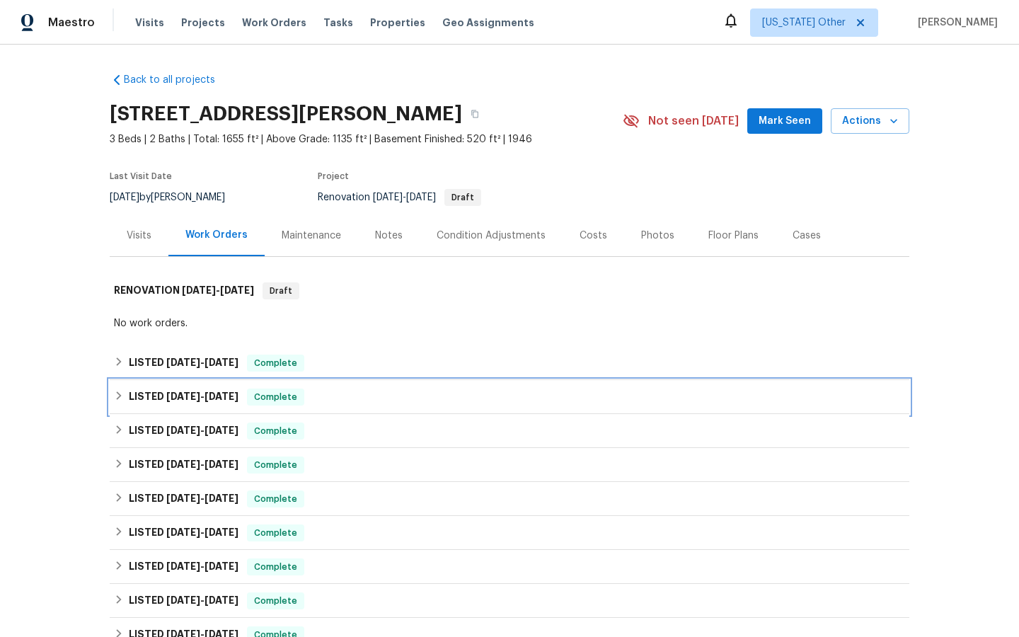
click at [286, 393] on span "Complete" at bounding box center [275, 397] width 54 height 14
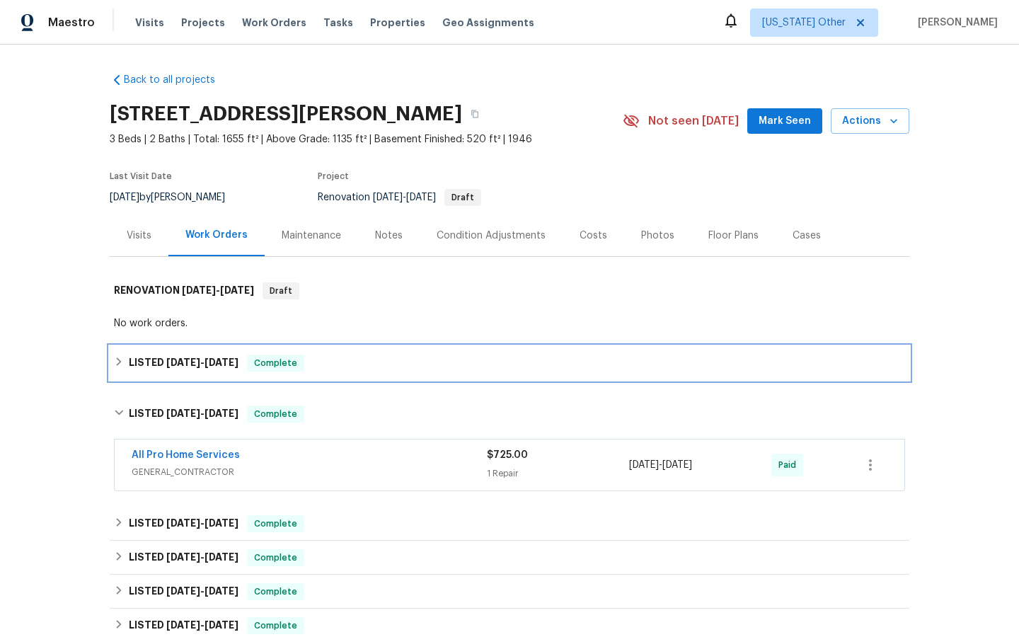
click at [268, 359] on span "Complete" at bounding box center [275, 363] width 54 height 14
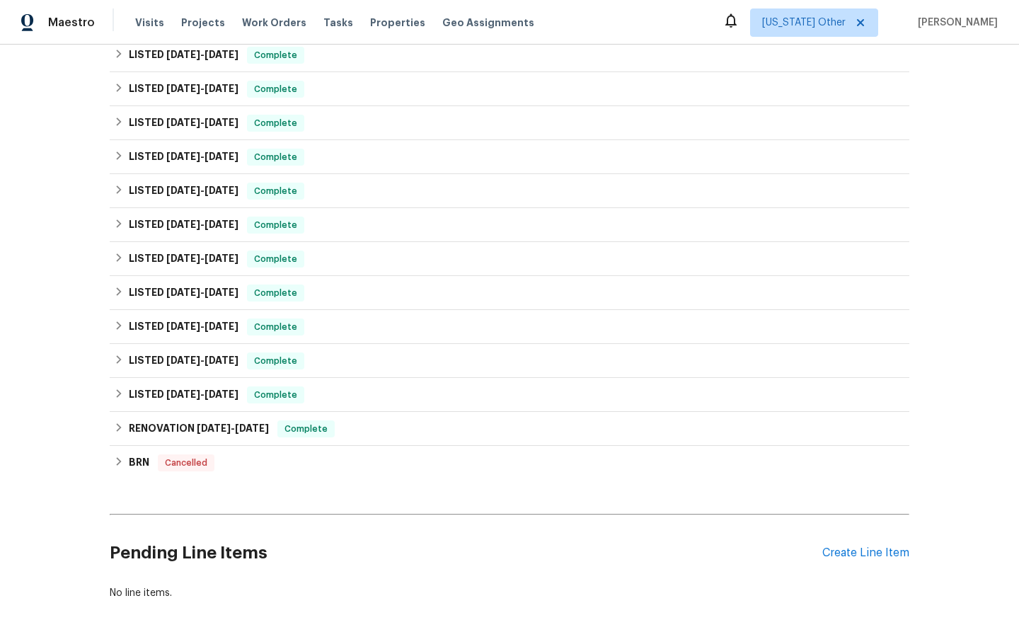
scroll to position [628, 0]
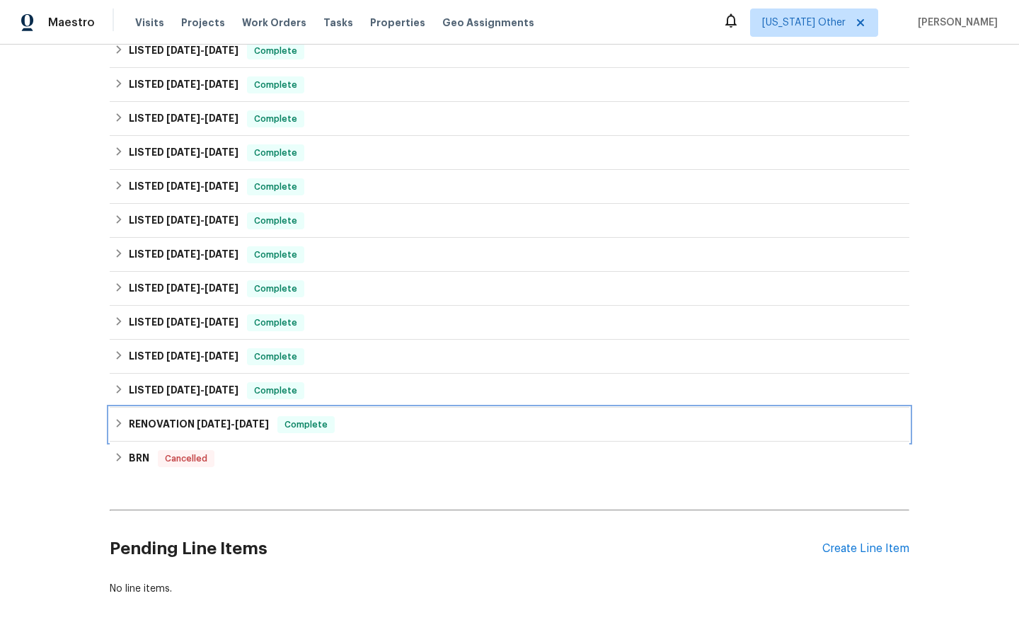
click at [316, 427] on span "Complete" at bounding box center [306, 424] width 54 height 14
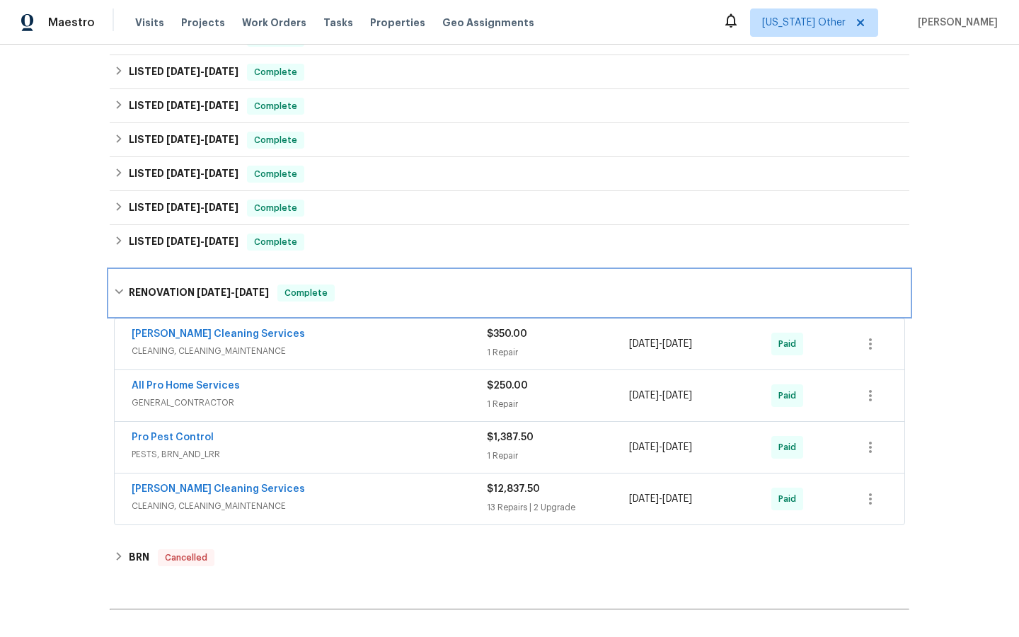
scroll to position [778, 0]
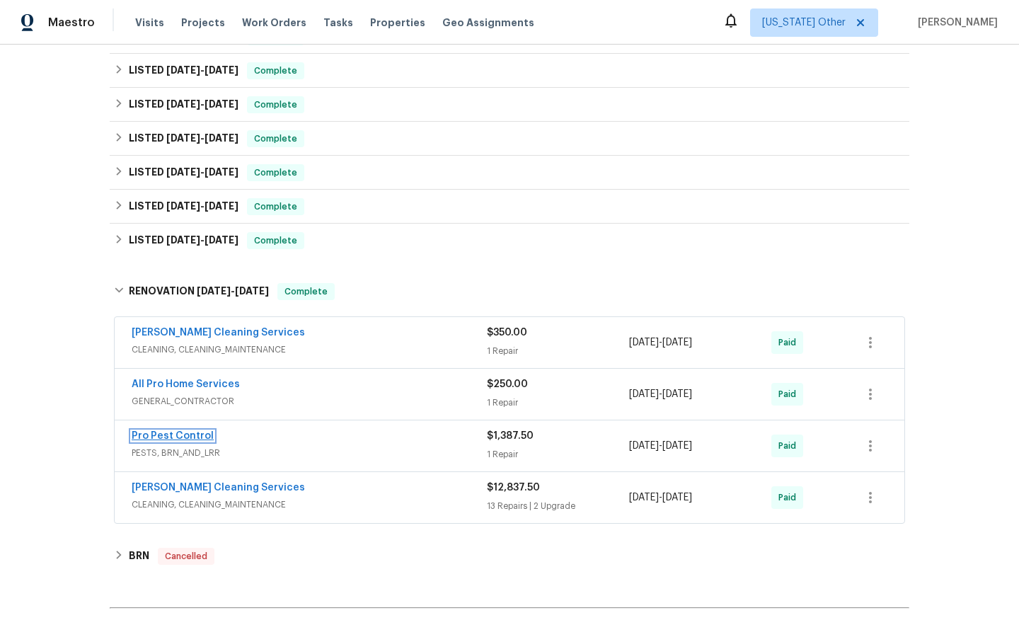
click at [161, 431] on link "Pro Pest Control" at bounding box center [173, 436] width 82 height 10
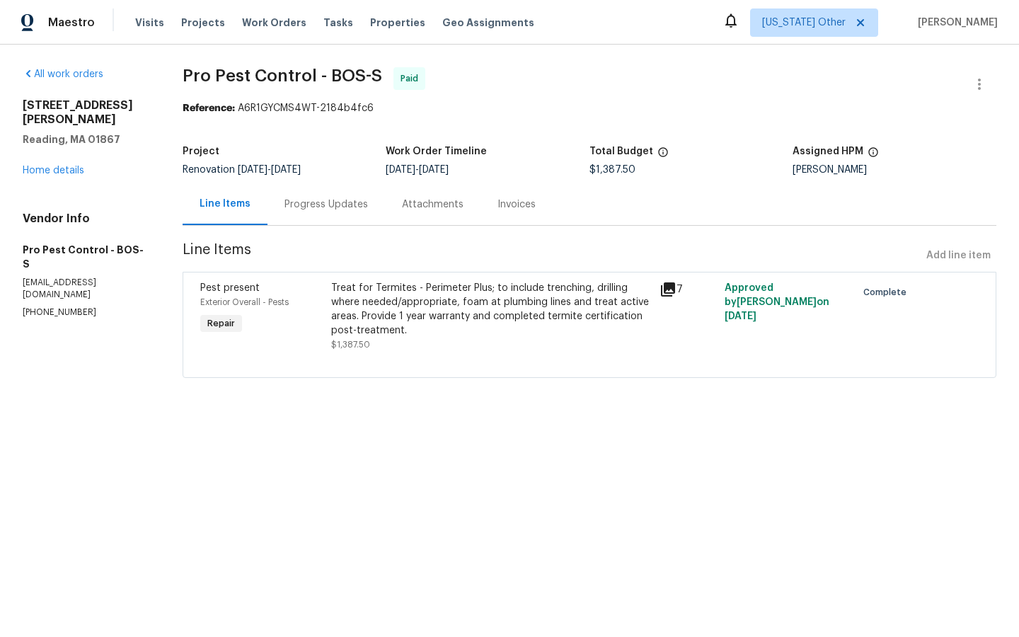
click at [669, 289] on icon at bounding box center [668, 289] width 14 height 14
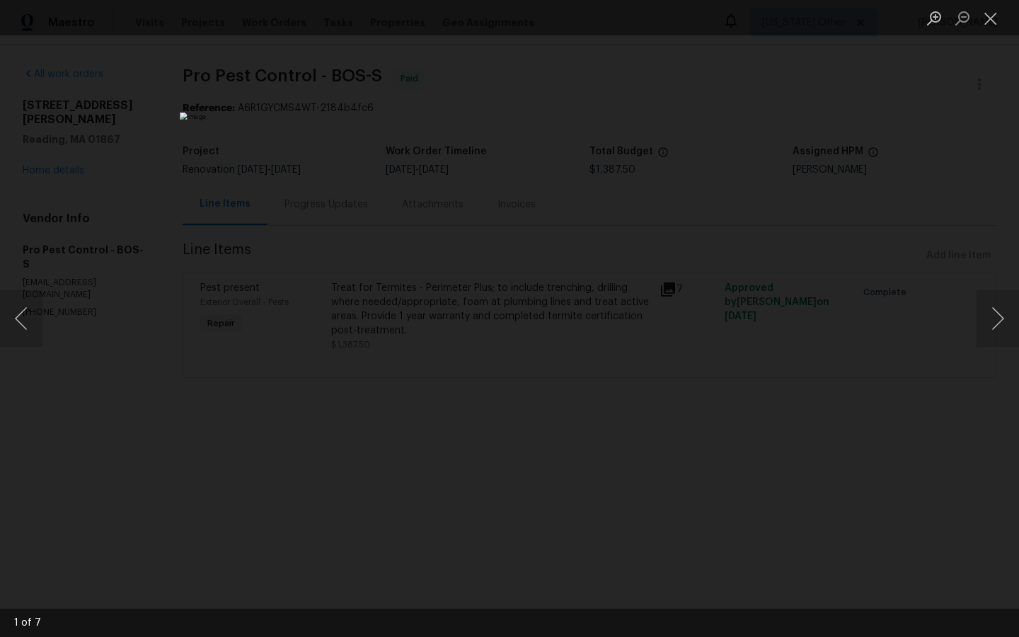
click at [837, 381] on div "Lightbox" at bounding box center [509, 318] width 1019 height 637
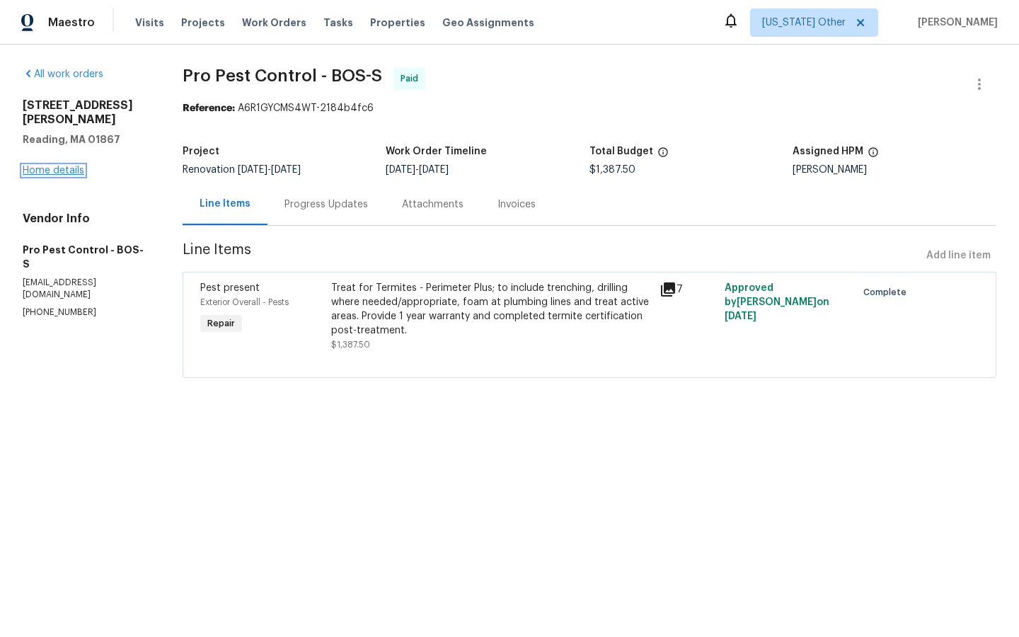
click at [45, 166] on link "Home details" at bounding box center [54, 171] width 62 height 10
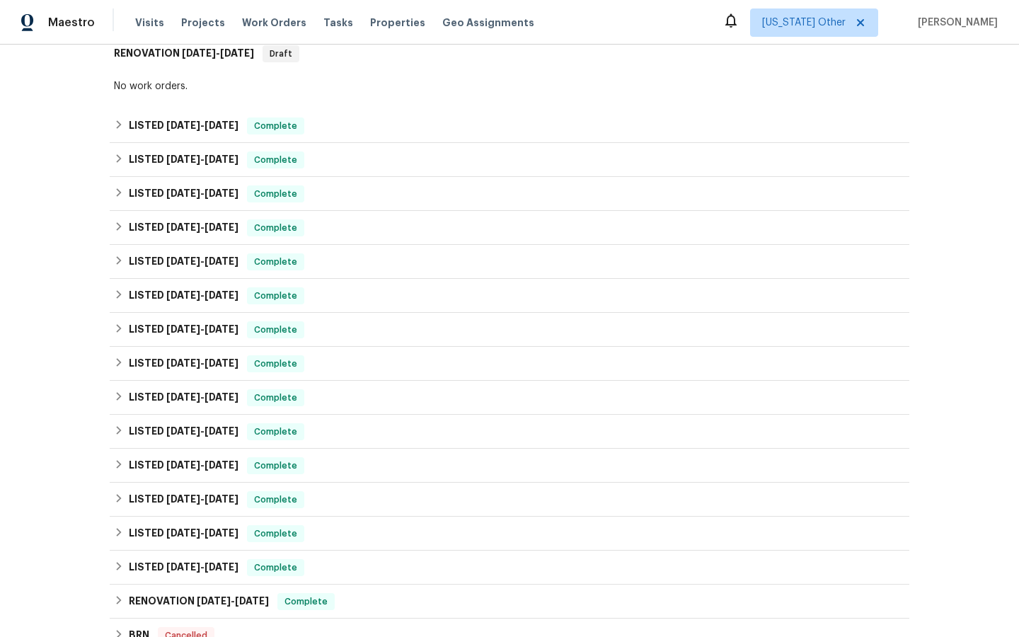
scroll to position [469, 0]
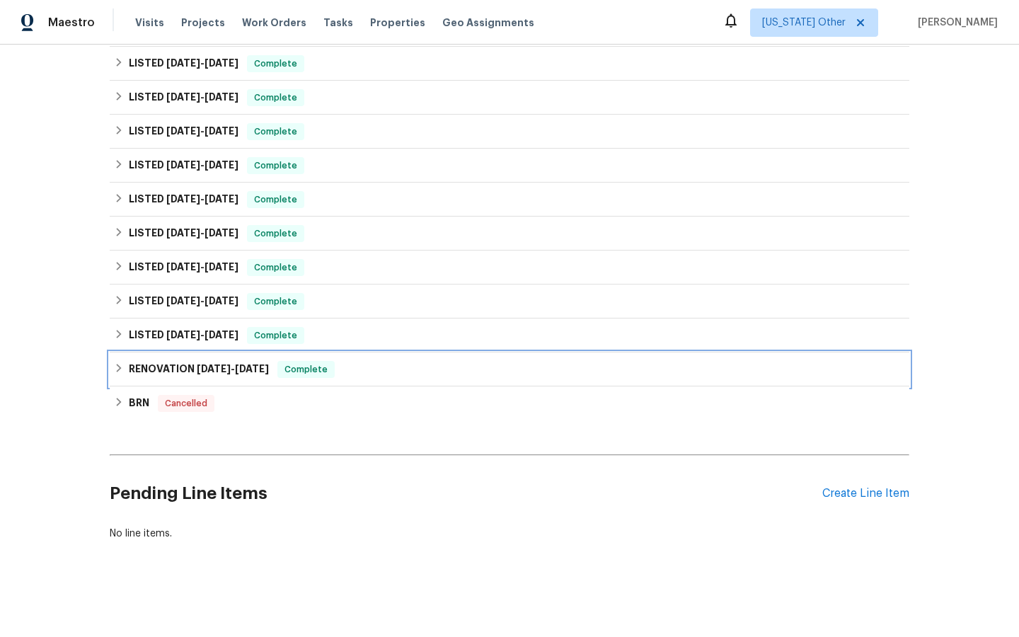
click at [315, 369] on span "Complete" at bounding box center [306, 369] width 54 height 14
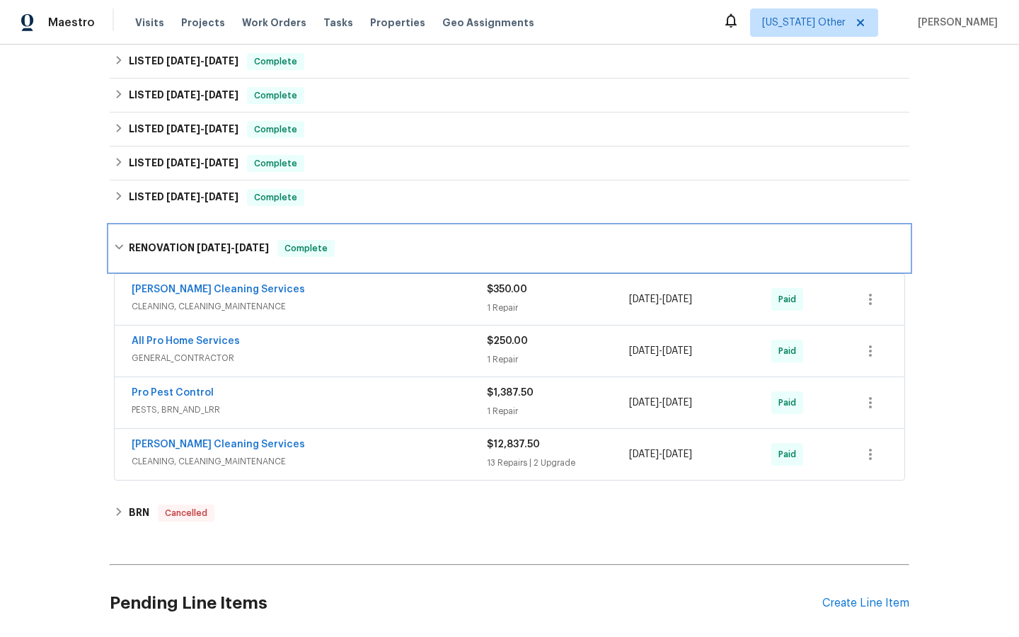
scroll to position [609, 0]
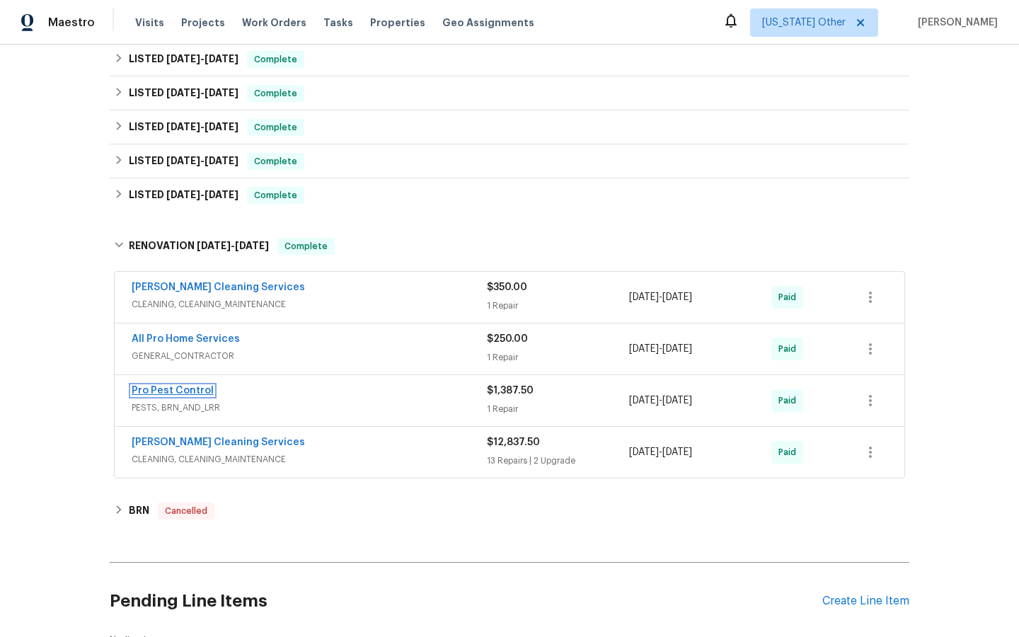
click at [176, 388] on link "Pro Pest Control" at bounding box center [173, 391] width 82 height 10
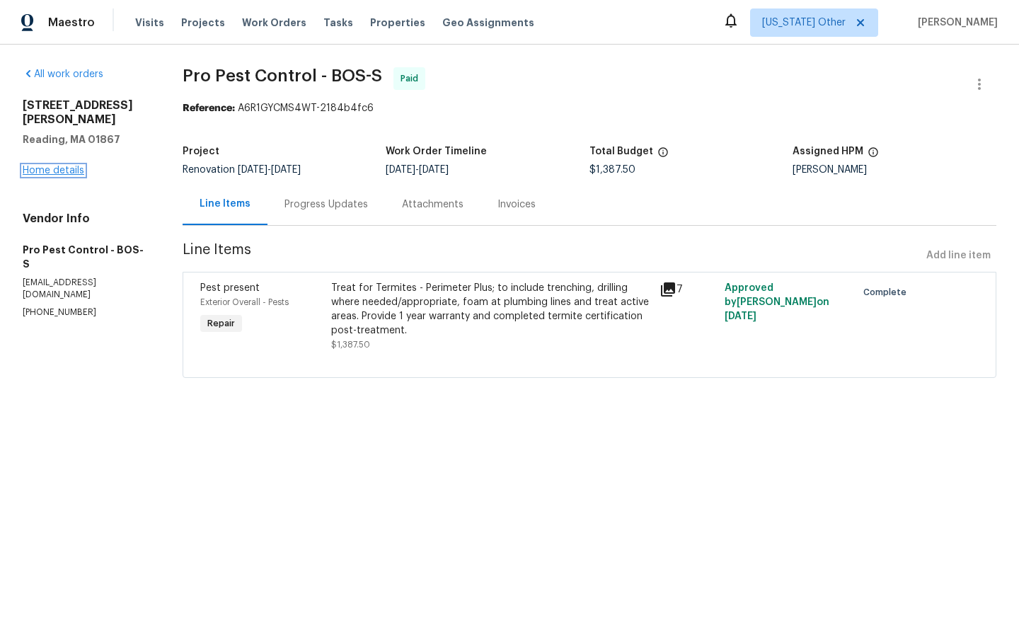
click at [53, 166] on link "Home details" at bounding box center [54, 171] width 62 height 10
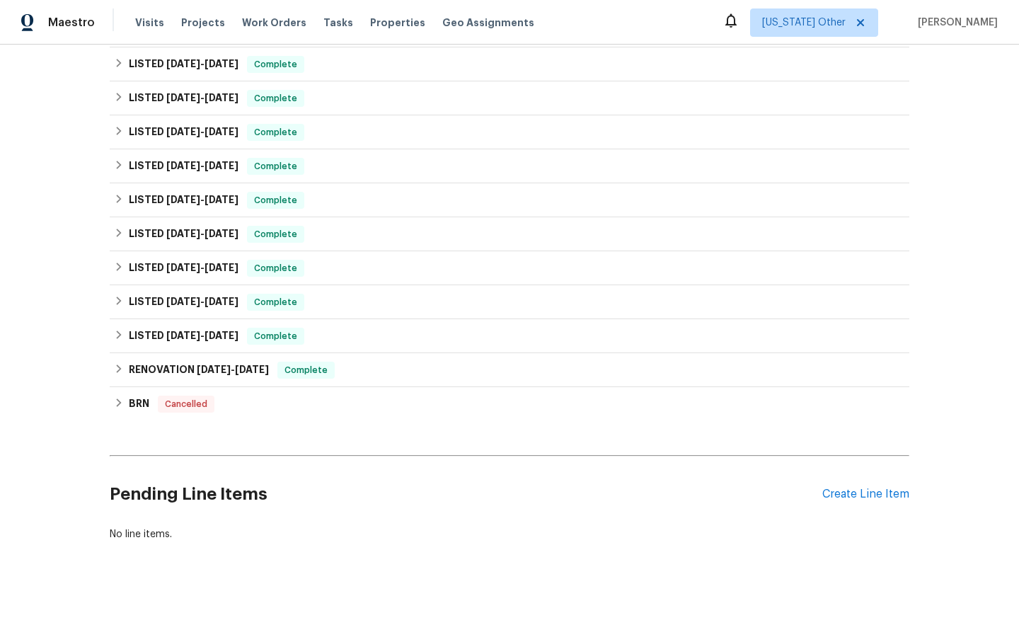
scroll to position [469, 0]
click at [307, 370] on span "Complete" at bounding box center [306, 369] width 54 height 14
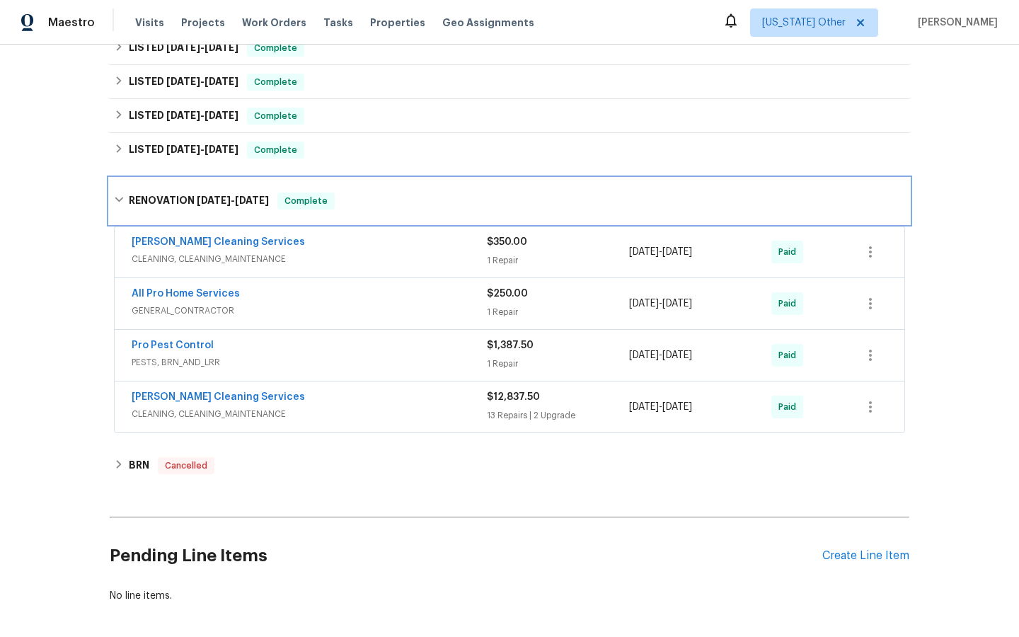
scroll to position [661, 0]
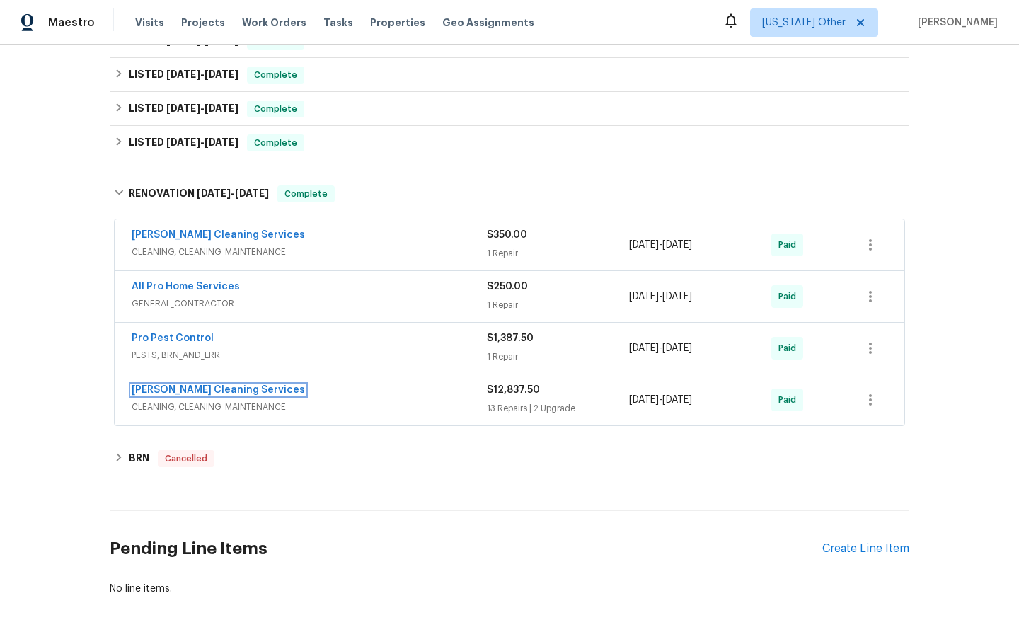
click at [222, 388] on link "[PERSON_NAME] Cleaning Services" at bounding box center [218, 390] width 173 height 10
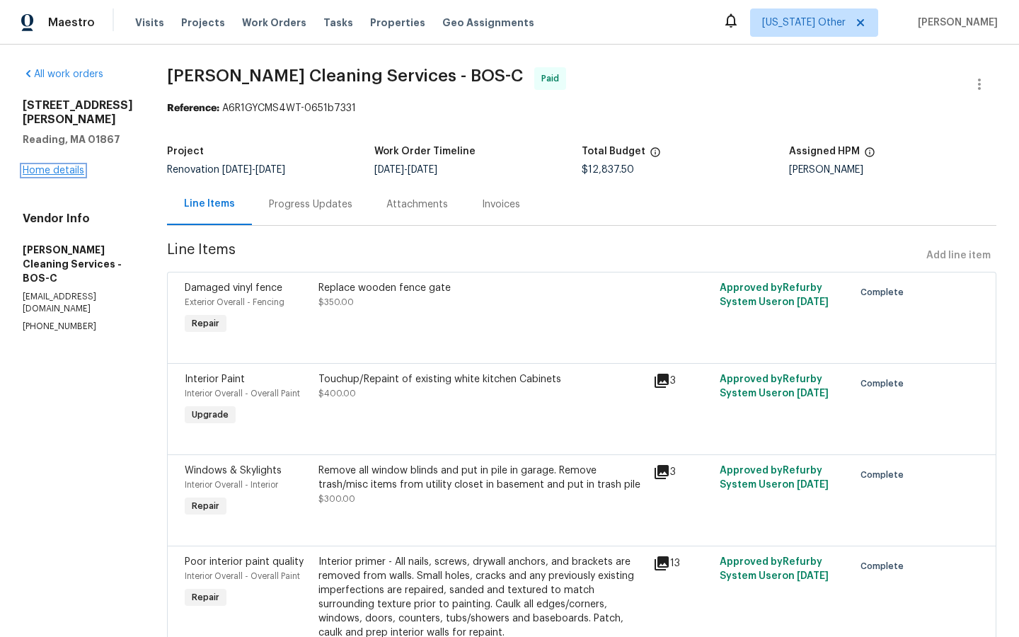
click at [57, 166] on link "Home details" at bounding box center [54, 171] width 62 height 10
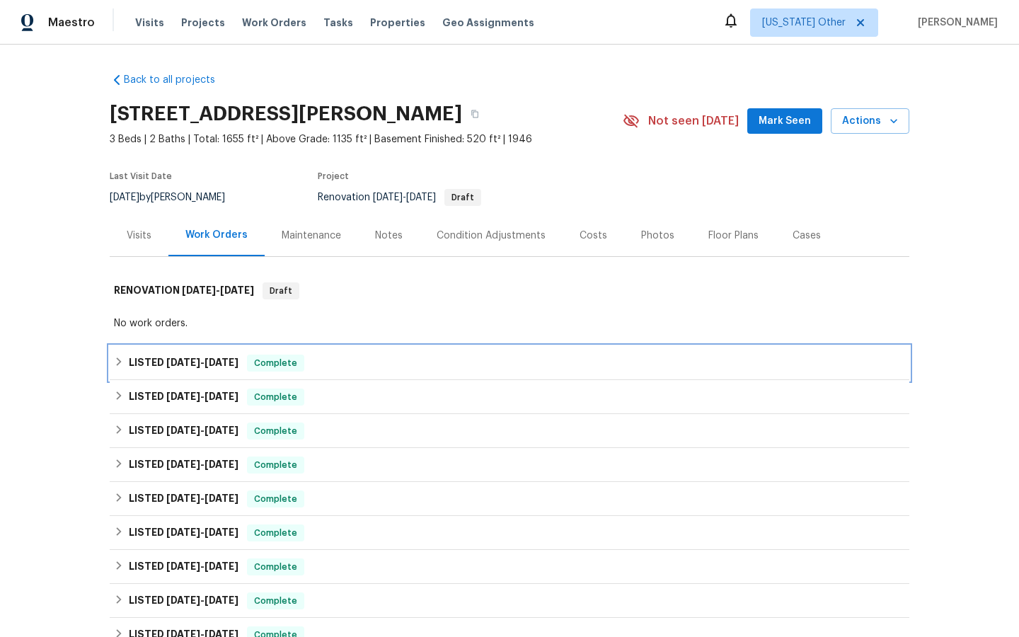
click at [286, 361] on span "Complete" at bounding box center [275, 363] width 54 height 14
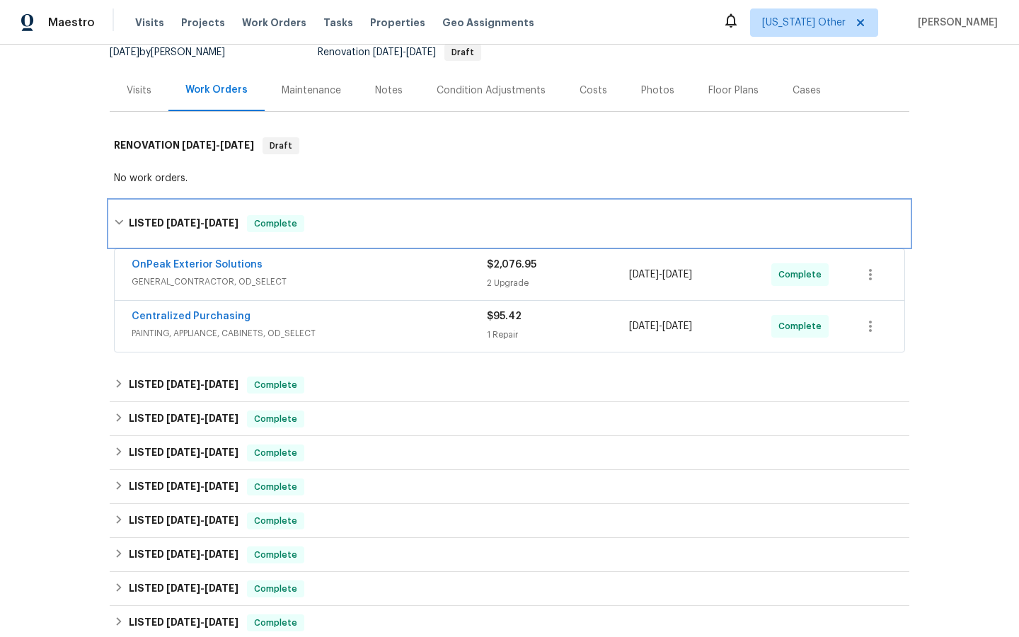
scroll to position [152, 0]
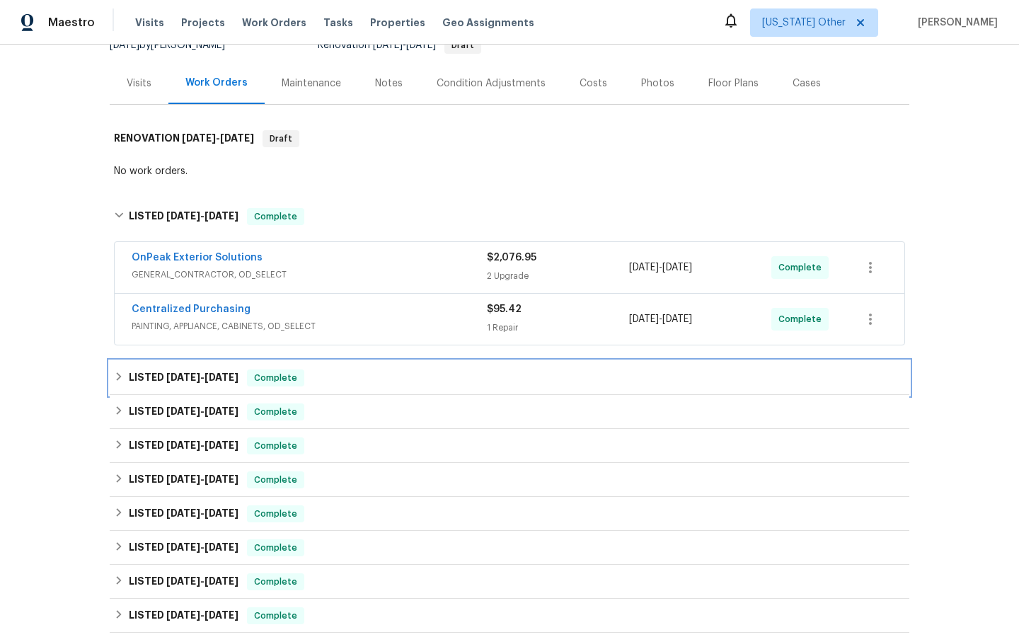
click at [281, 378] on span "Complete" at bounding box center [275, 378] width 54 height 14
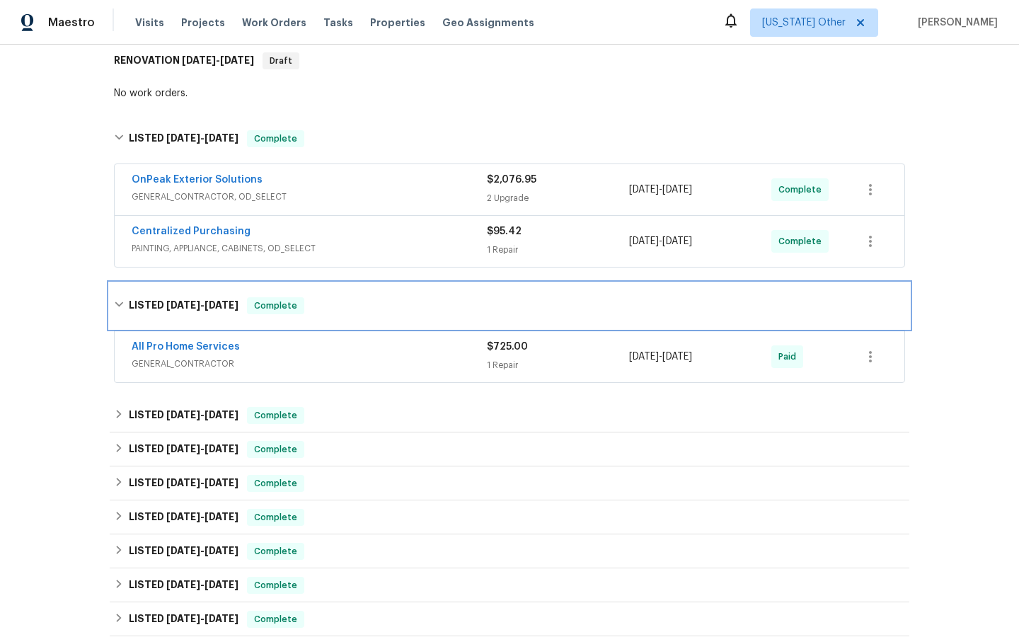
scroll to position [265, 0]
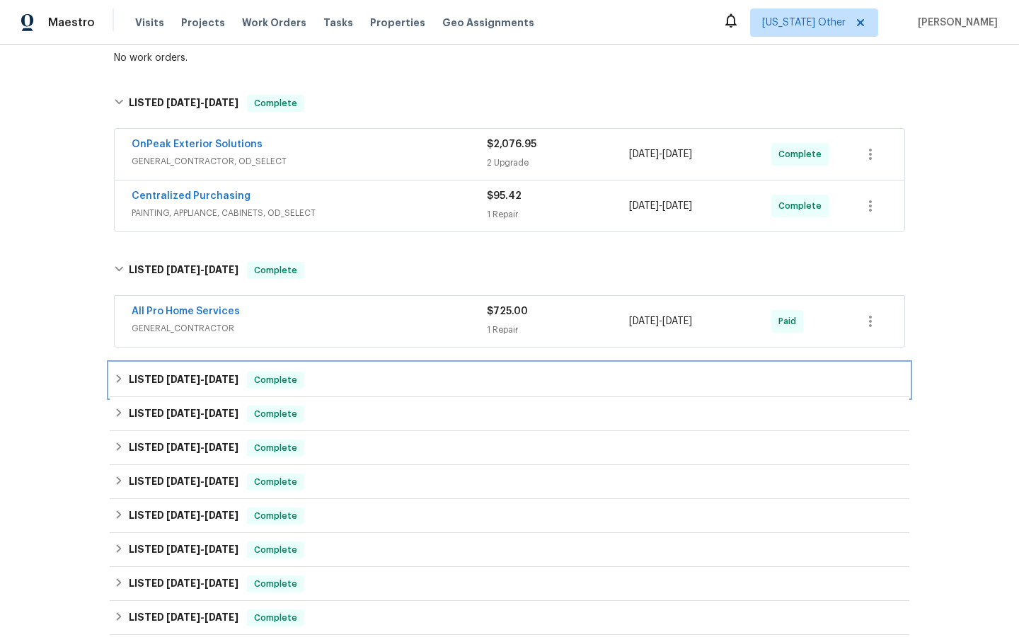
click at [281, 378] on span "Complete" at bounding box center [275, 380] width 54 height 14
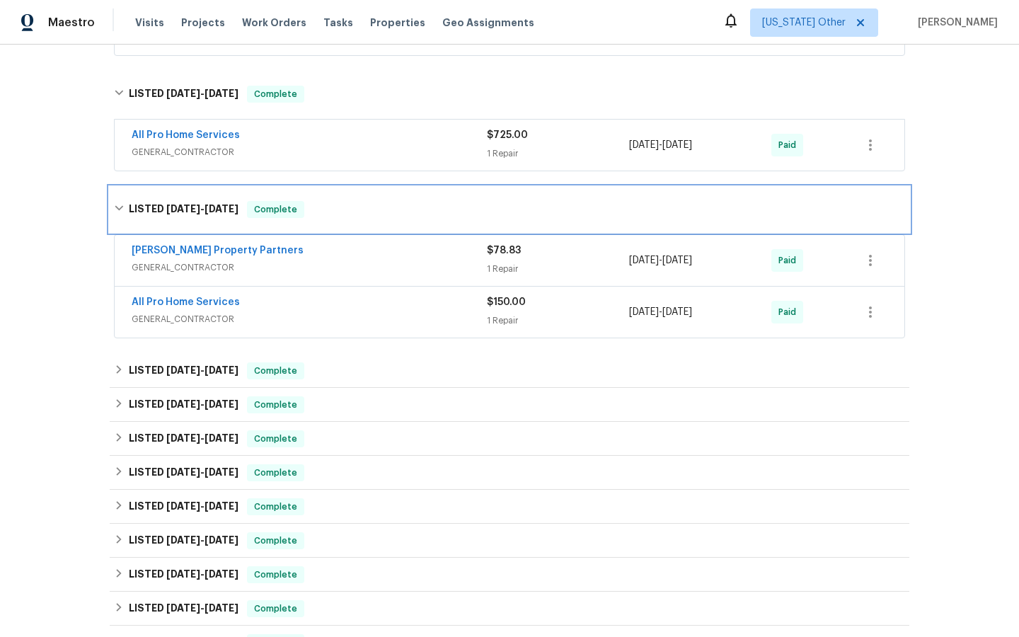
scroll to position [444, 0]
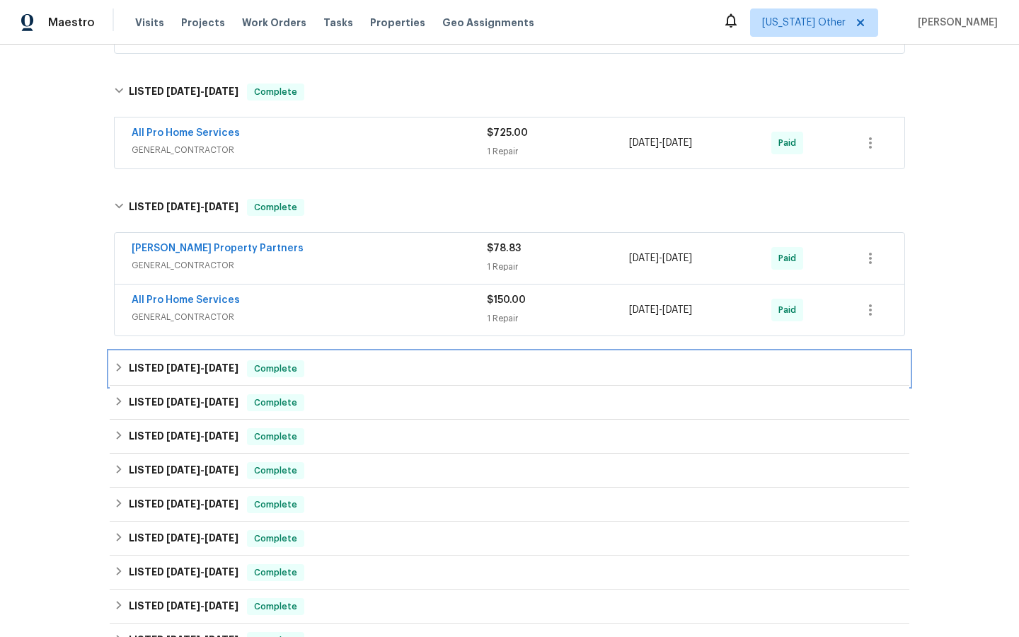
click at [279, 369] on span "Complete" at bounding box center [275, 368] width 54 height 14
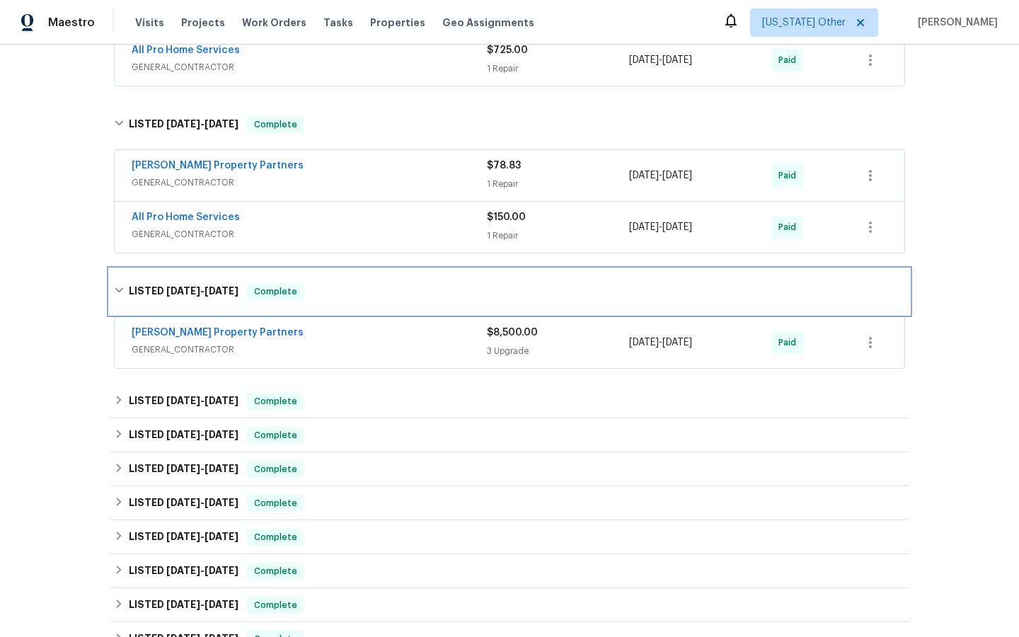
scroll to position [534, 0]
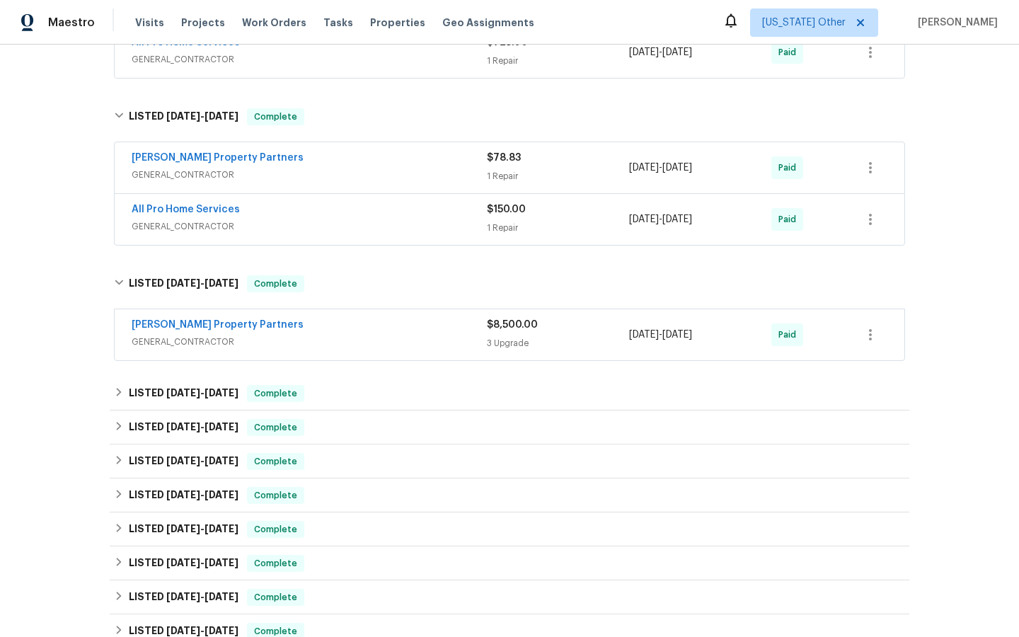
click at [516, 322] on span "$8,500.00" at bounding box center [512, 325] width 51 height 10
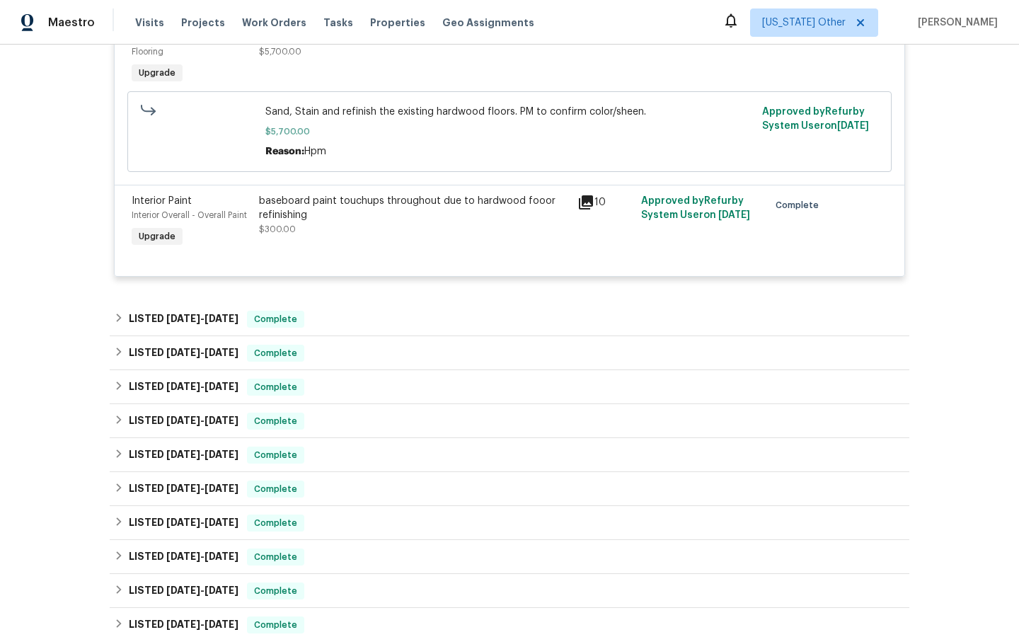
scroll to position [1262, 0]
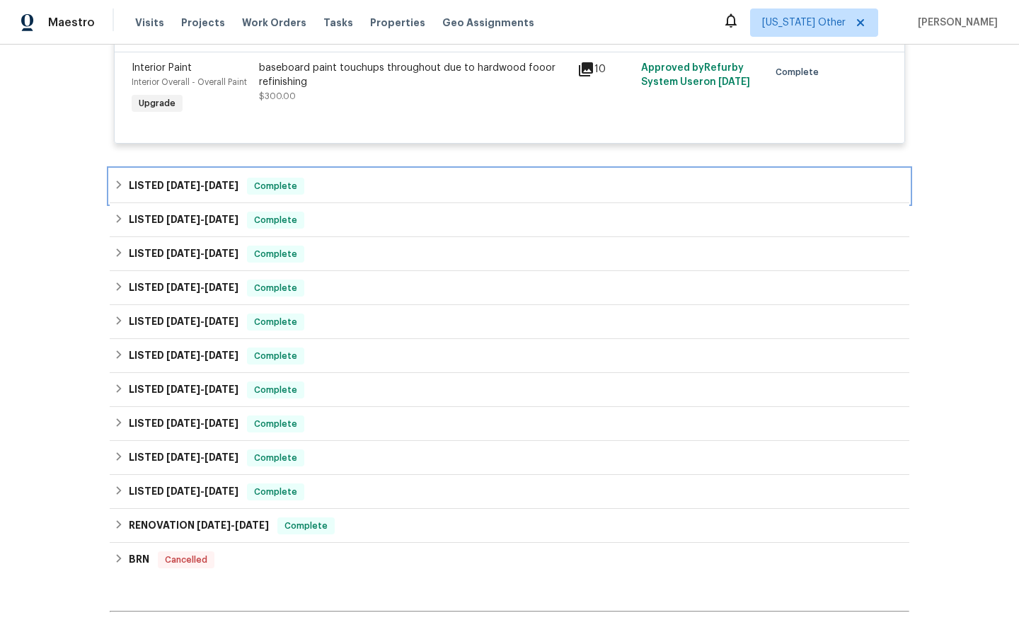
click at [266, 182] on div "Complete" at bounding box center [275, 186] width 57 height 17
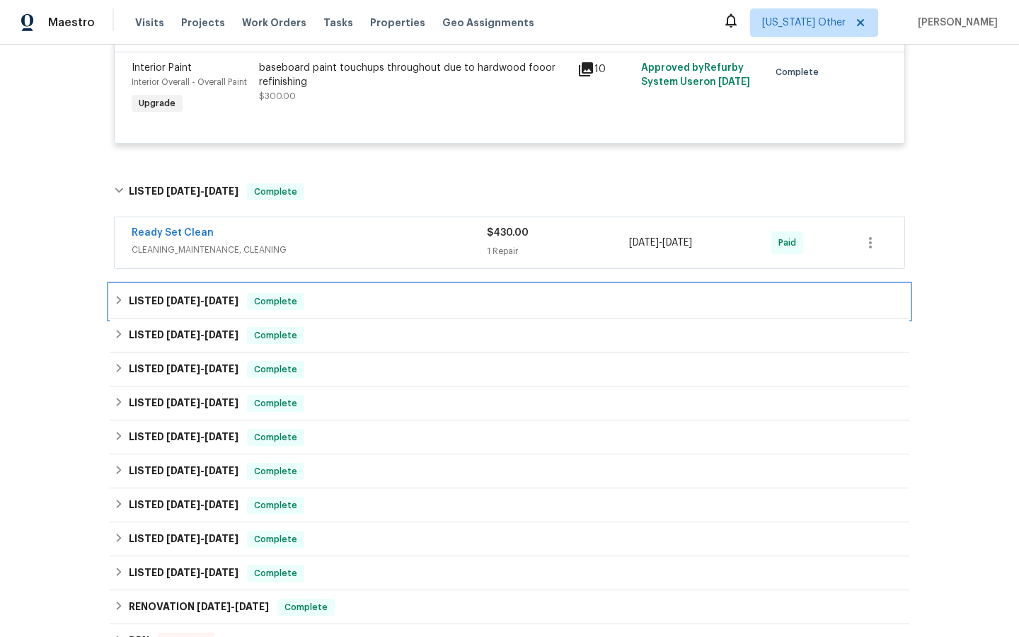
click at [280, 303] on span "Complete" at bounding box center [275, 301] width 54 height 14
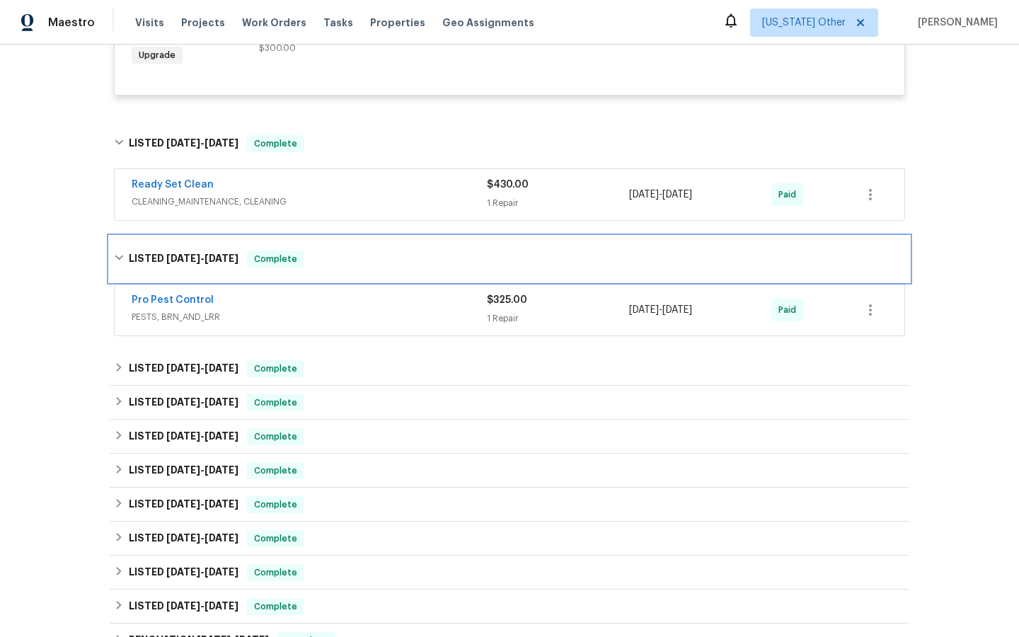
scroll to position [1313, 0]
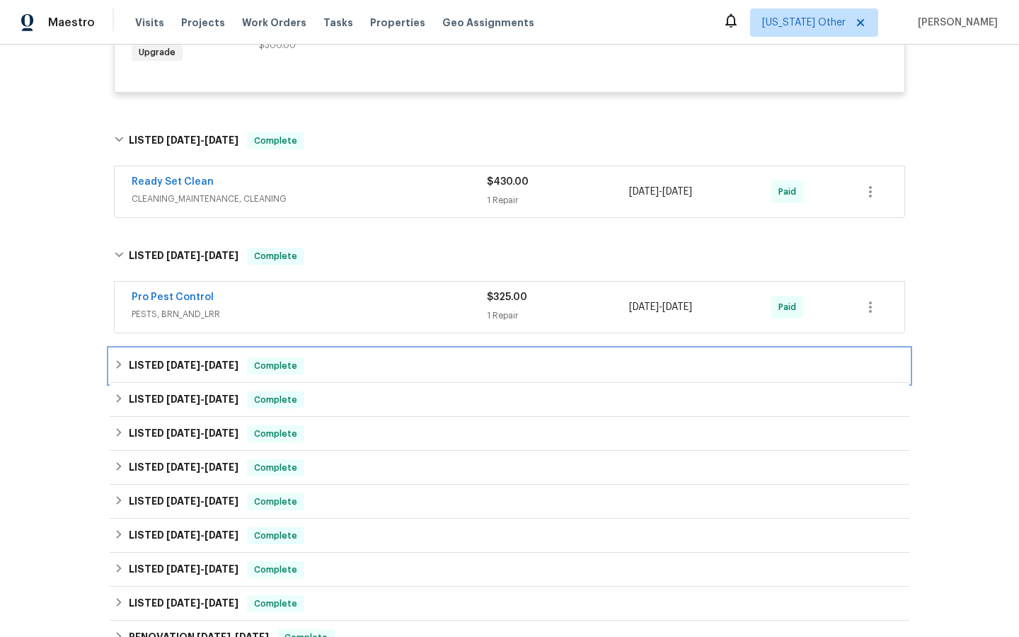
click at [279, 371] on span "Complete" at bounding box center [275, 366] width 54 height 14
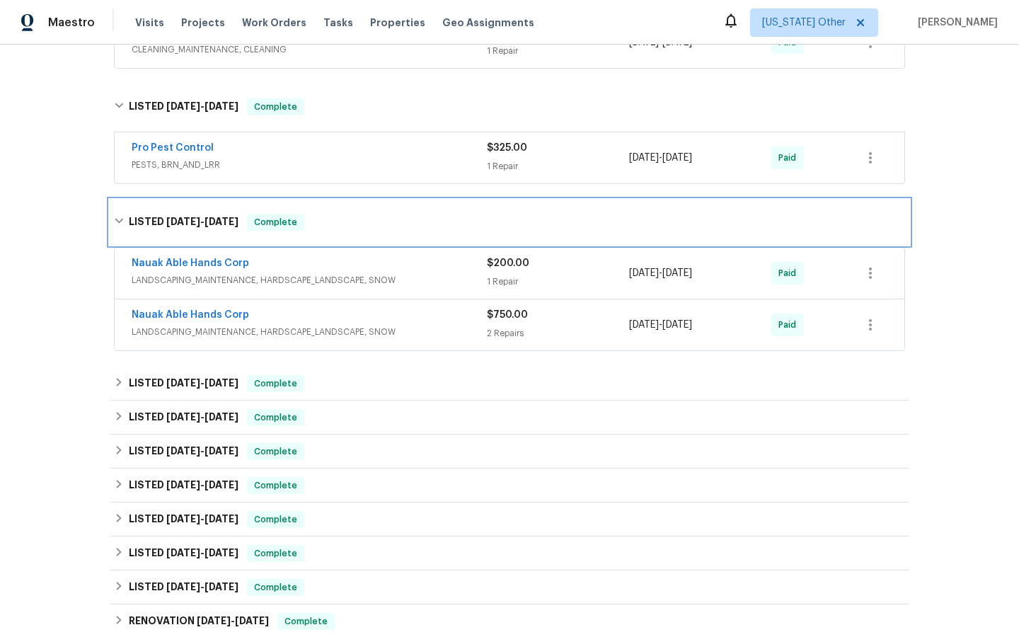
scroll to position [1481, 0]
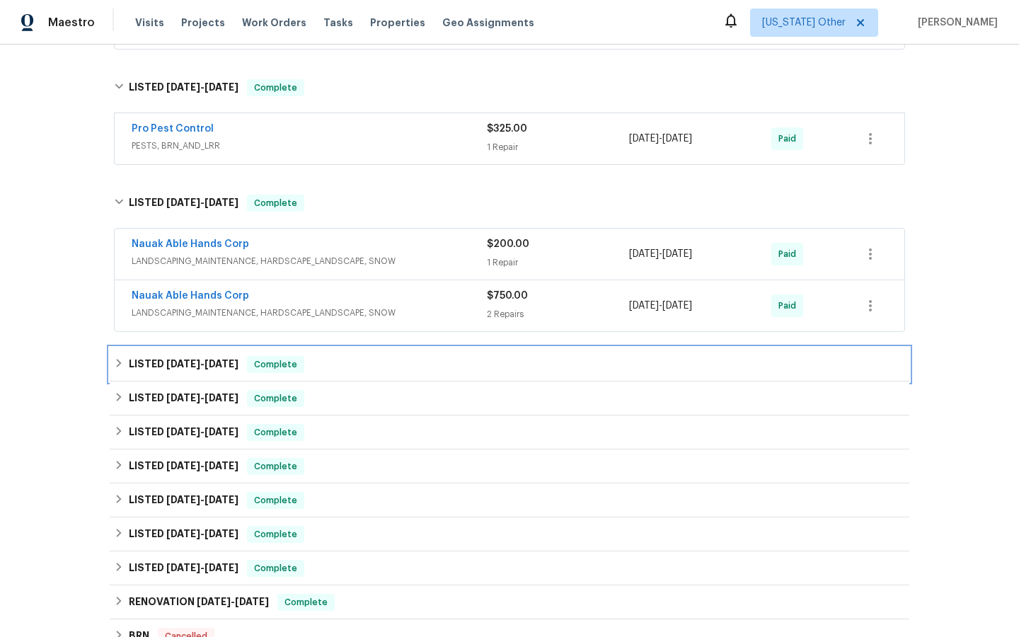
click at [277, 369] on span "Complete" at bounding box center [275, 364] width 54 height 14
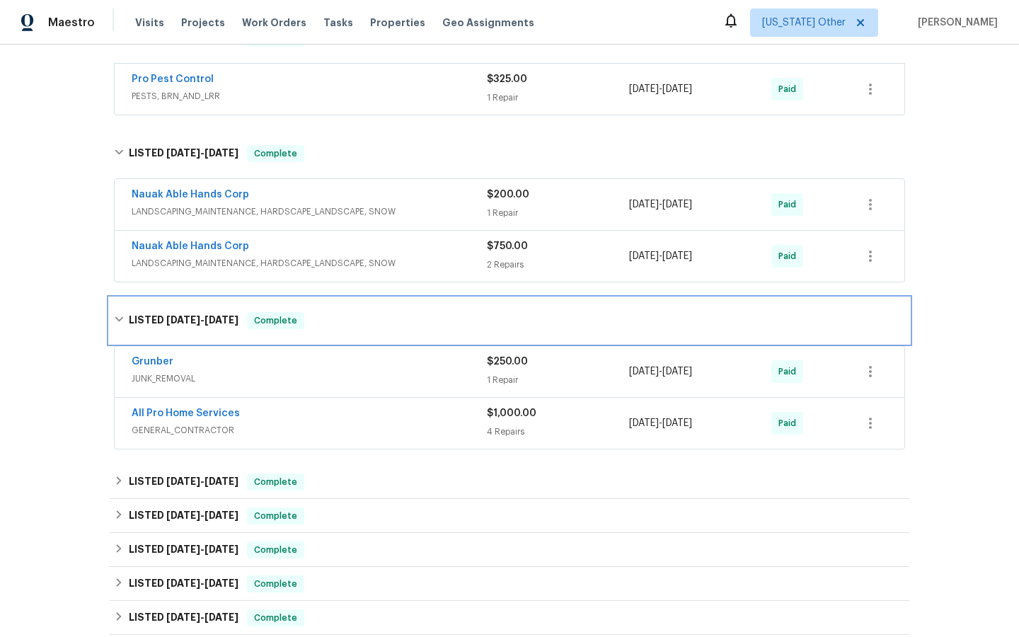
scroll to position [1534, 0]
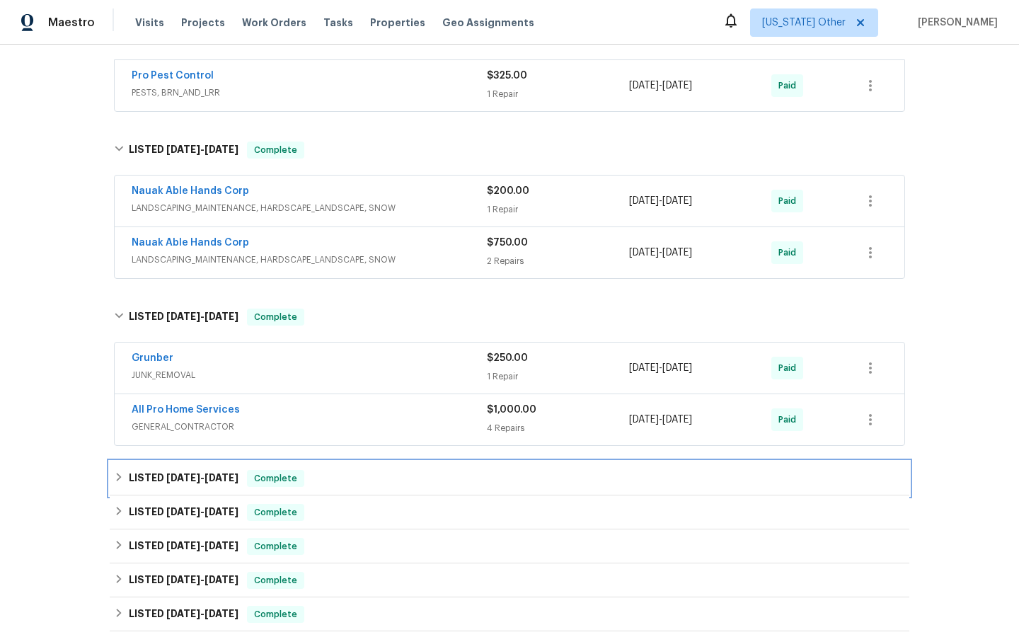
click at [289, 476] on span "Complete" at bounding box center [275, 478] width 54 height 14
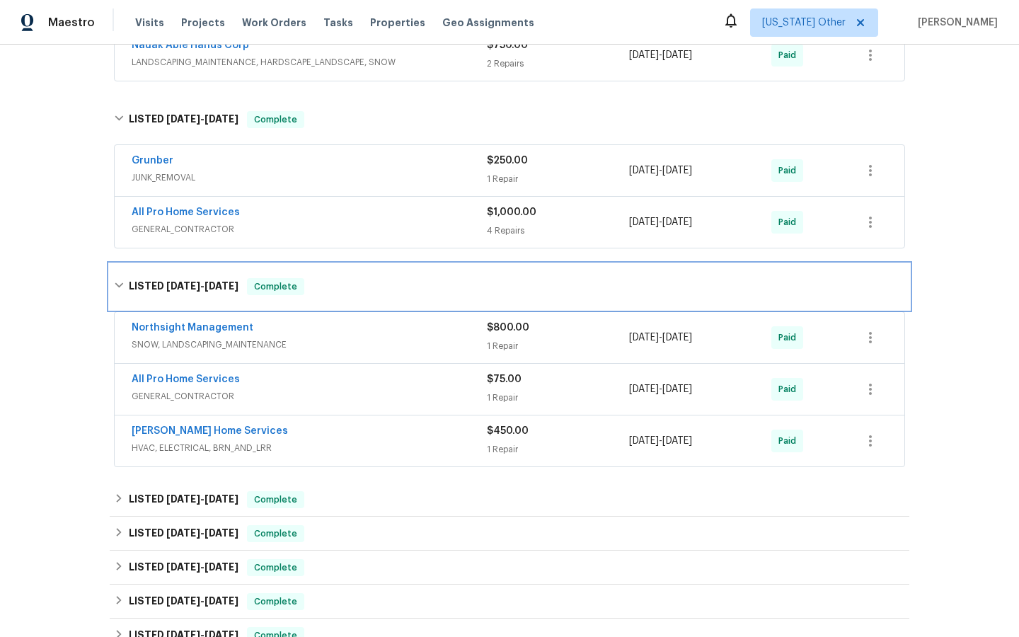
scroll to position [1734, 0]
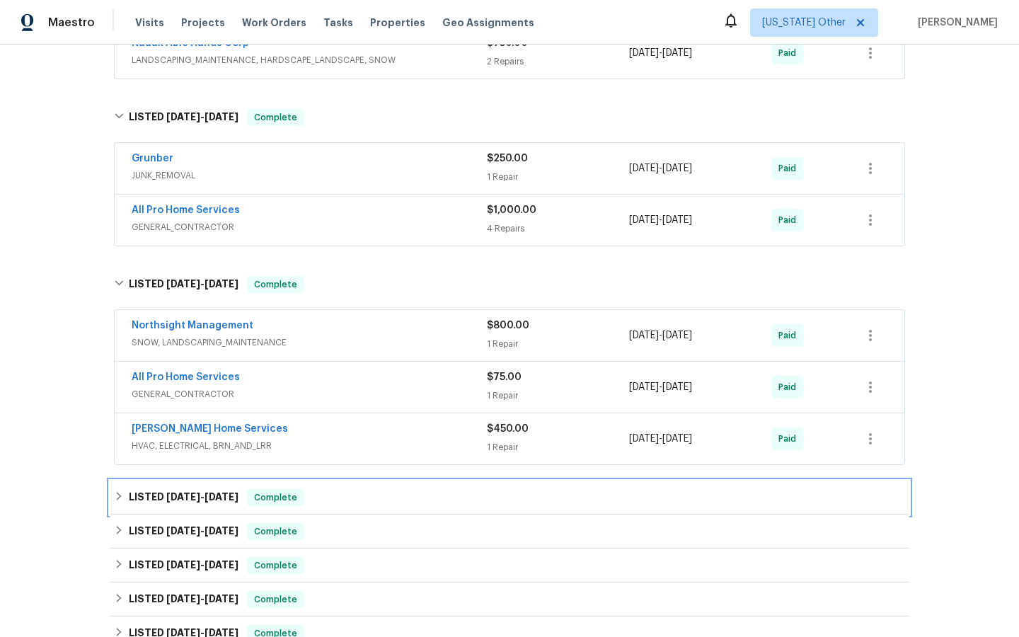
click at [279, 494] on span "Complete" at bounding box center [275, 497] width 54 height 14
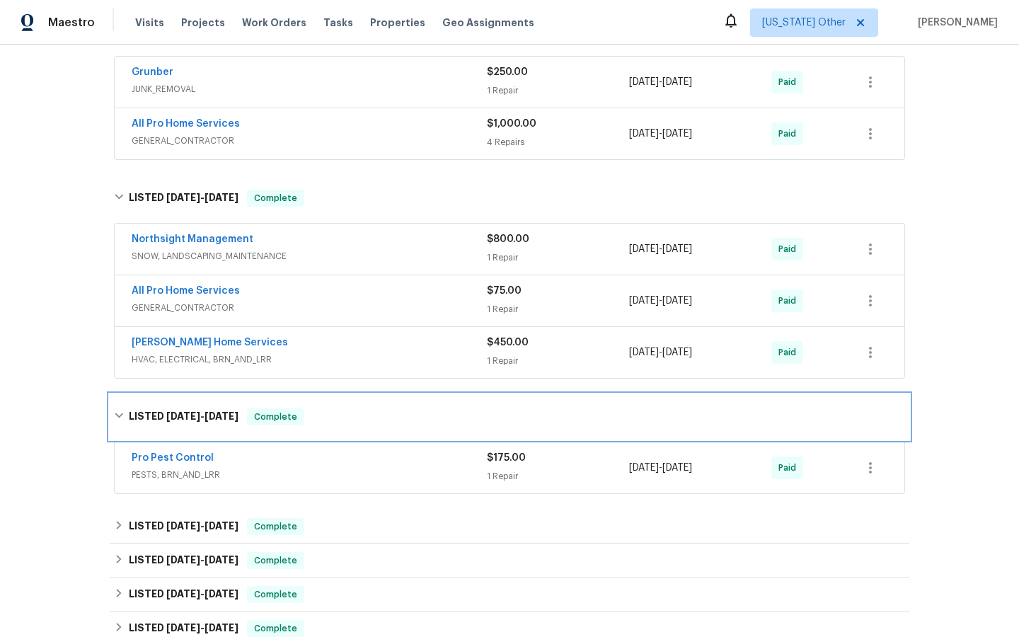
scroll to position [1826, 0]
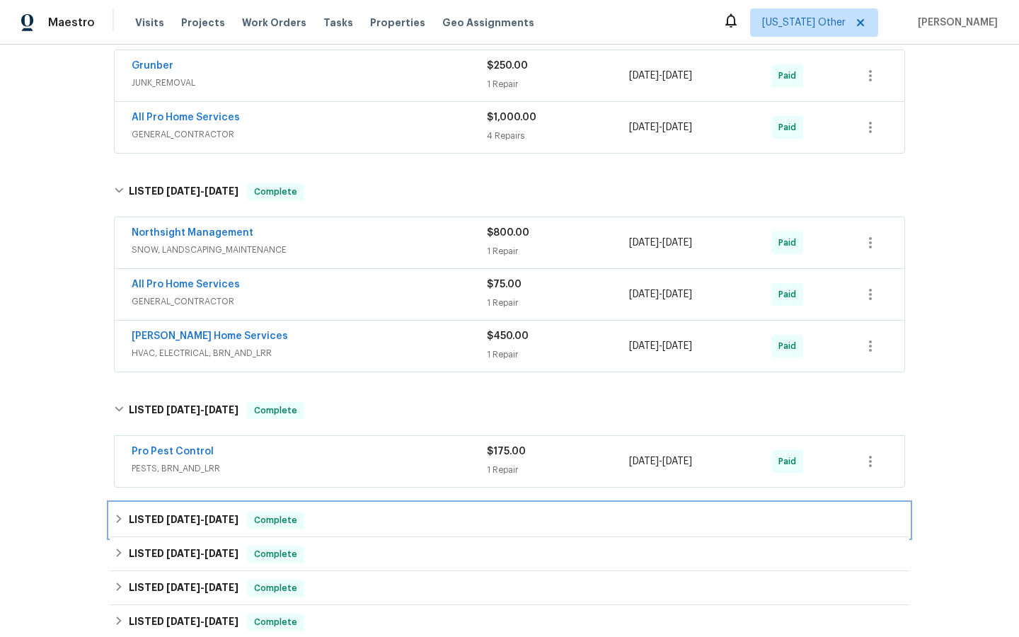
click at [278, 521] on span "Complete" at bounding box center [275, 520] width 54 height 14
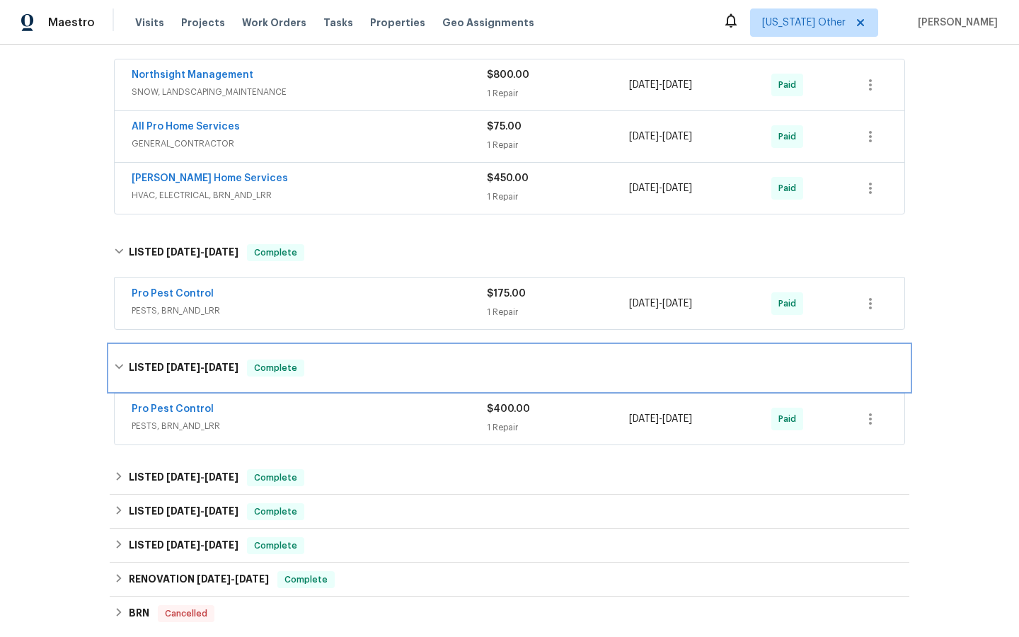
scroll to position [1988, 0]
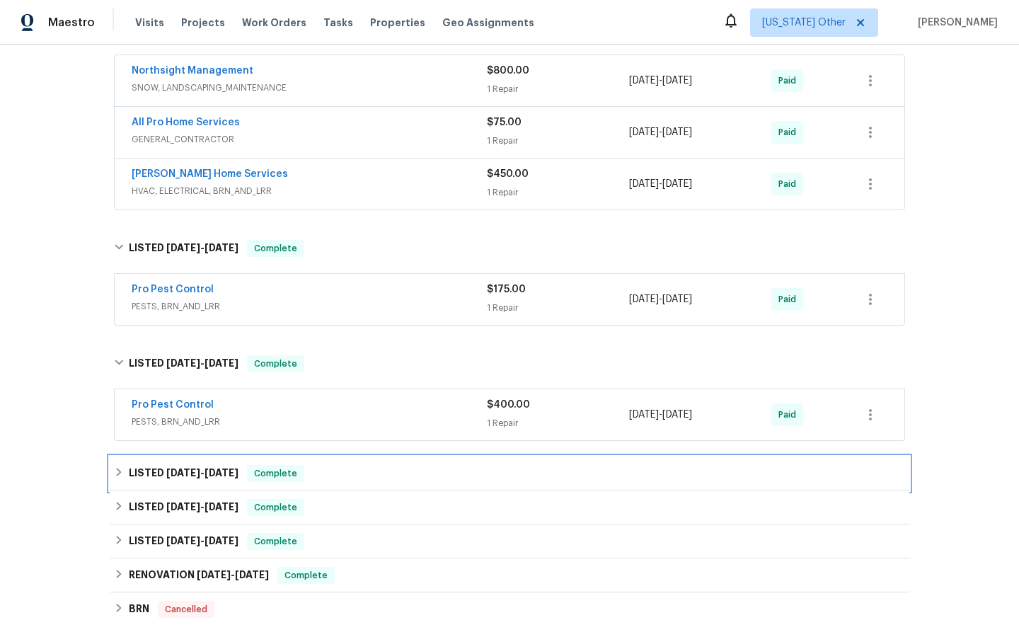
click at [296, 475] on span "Complete" at bounding box center [275, 473] width 54 height 14
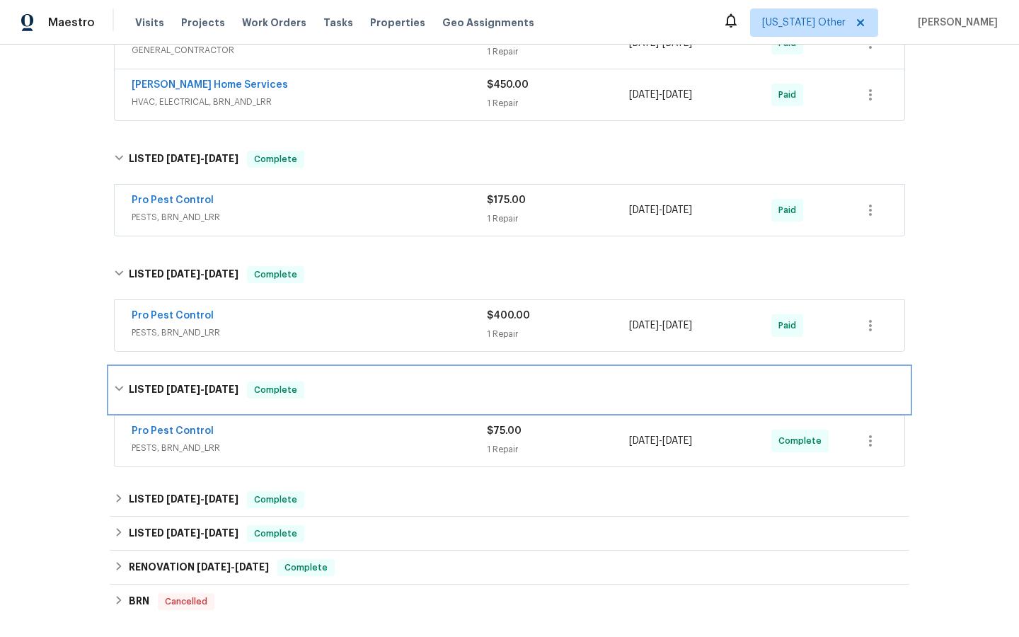
scroll to position [2114, 0]
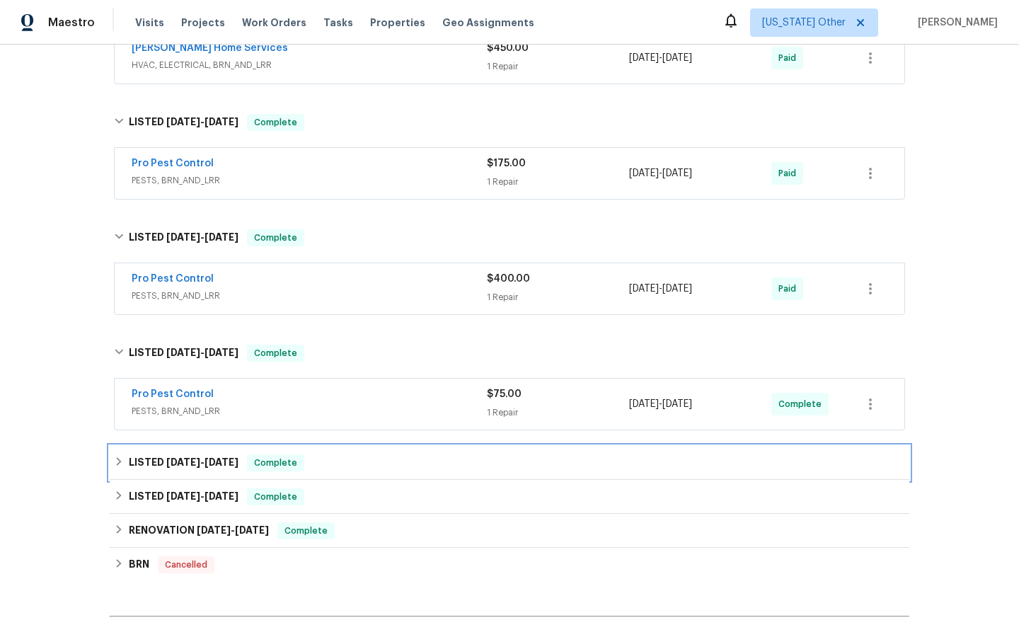
click at [278, 465] on span "Complete" at bounding box center [275, 463] width 54 height 14
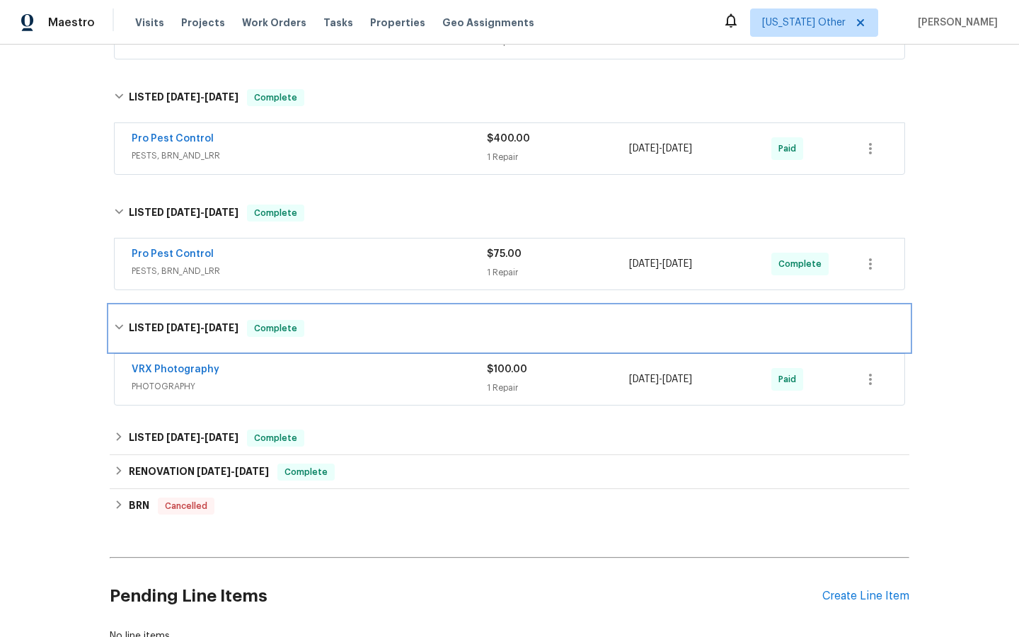
scroll to position [2263, 0]
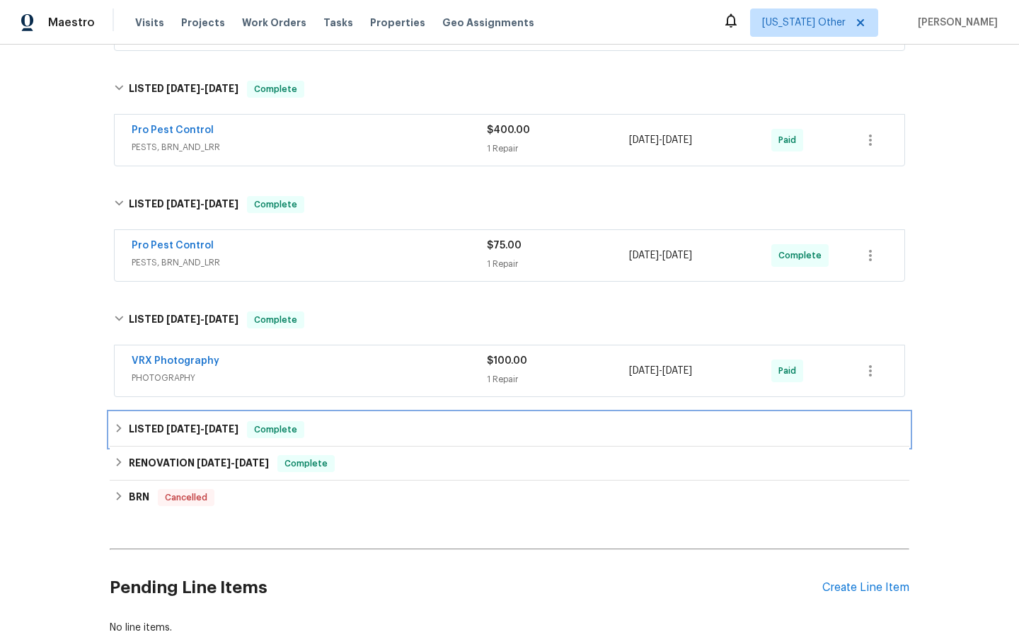
click at [276, 436] on span "Complete" at bounding box center [275, 429] width 54 height 14
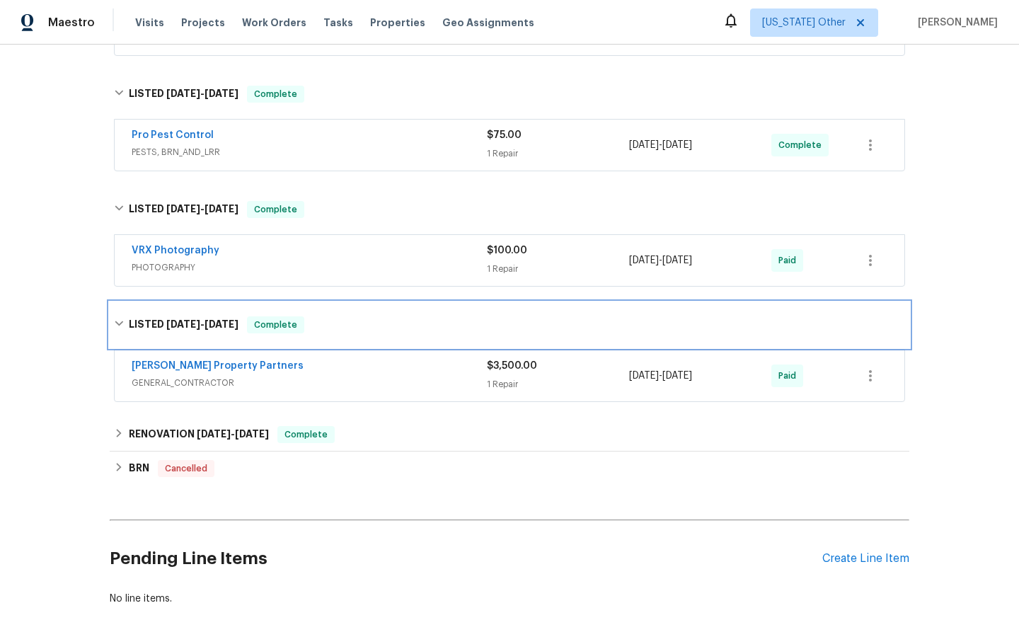
scroll to position [2376, 0]
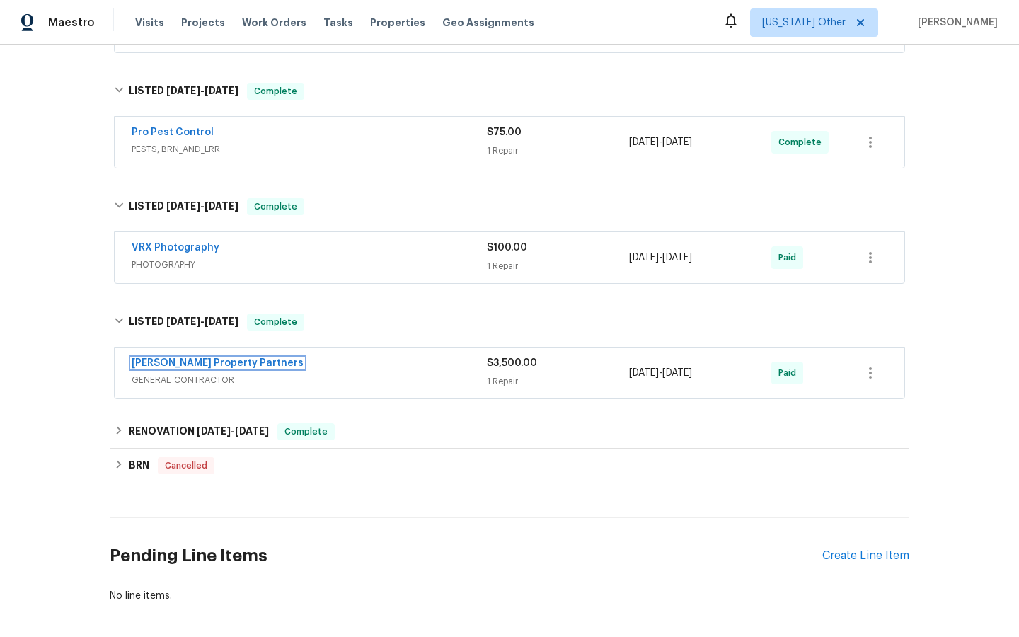
click at [204, 366] on link "[PERSON_NAME] Property Partners" at bounding box center [218, 363] width 172 height 10
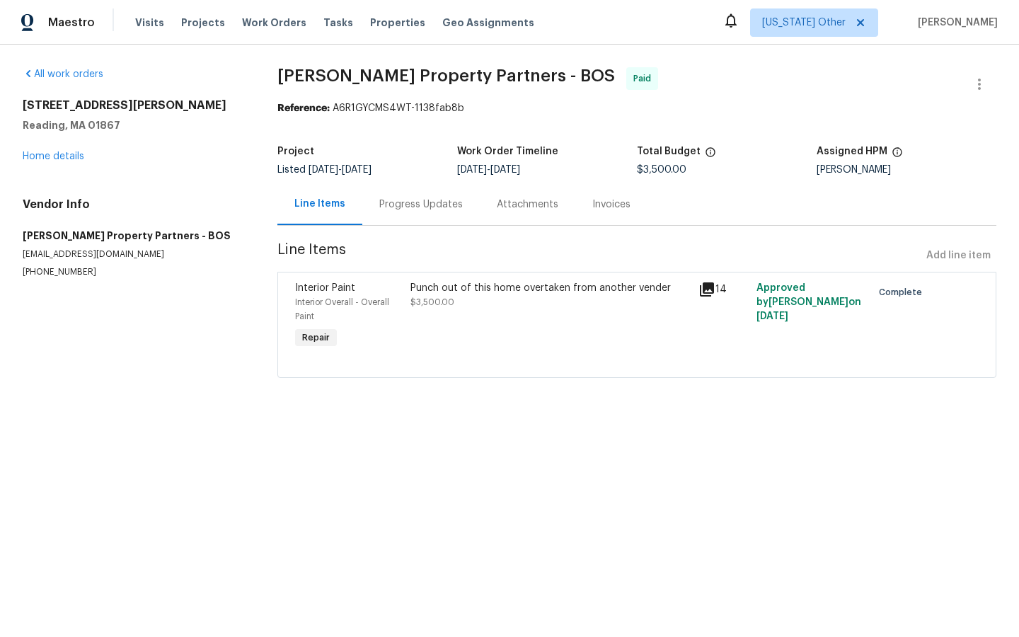
click at [705, 289] on icon at bounding box center [707, 289] width 14 height 14
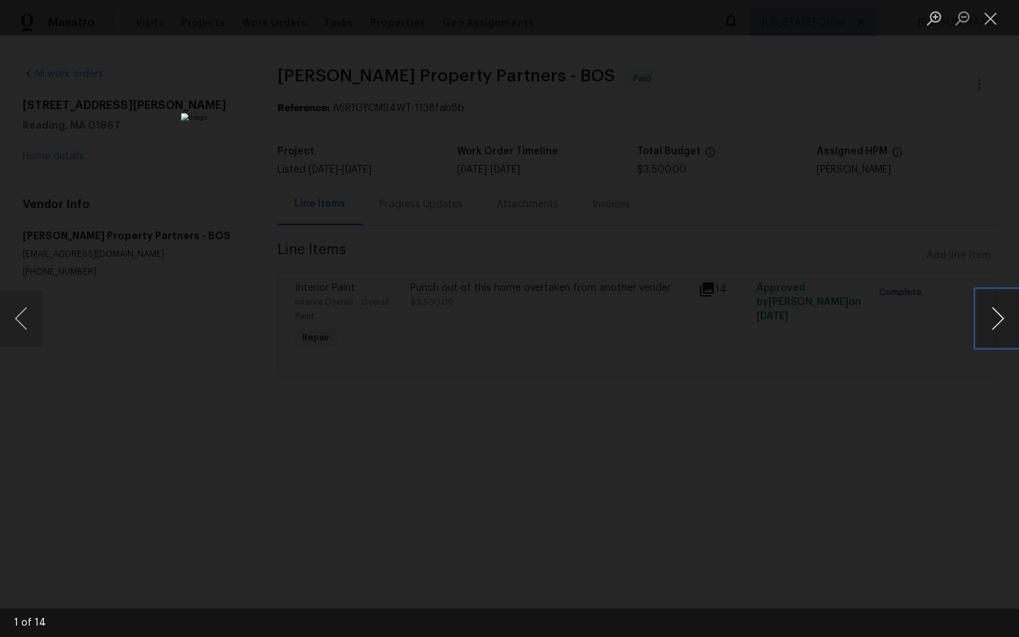
click at [1000, 311] on button "Next image" at bounding box center [997, 318] width 42 height 57
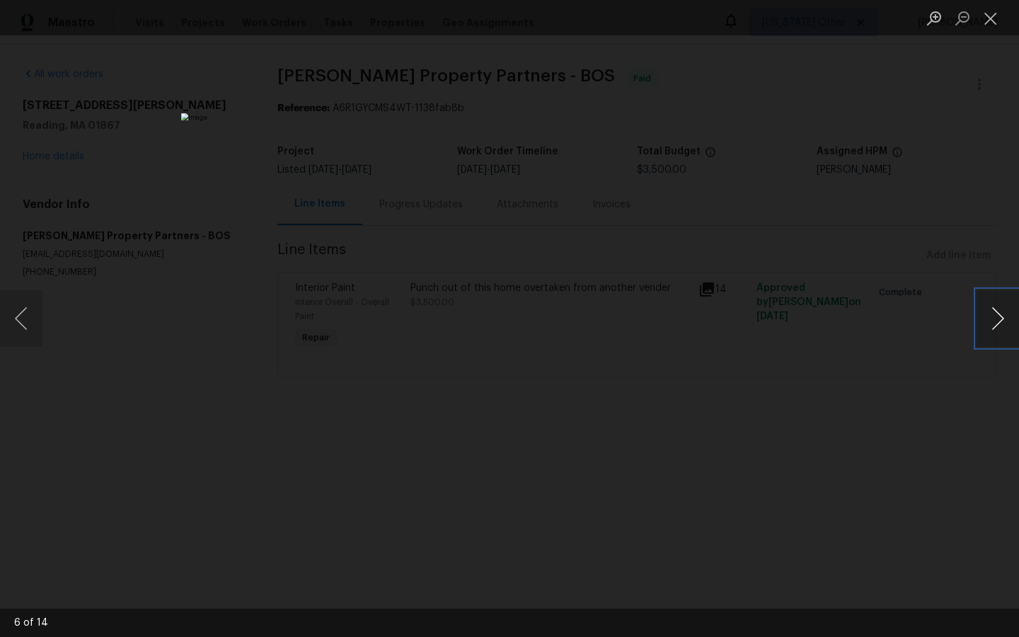
click at [1000, 311] on button "Next image" at bounding box center [997, 318] width 42 height 57
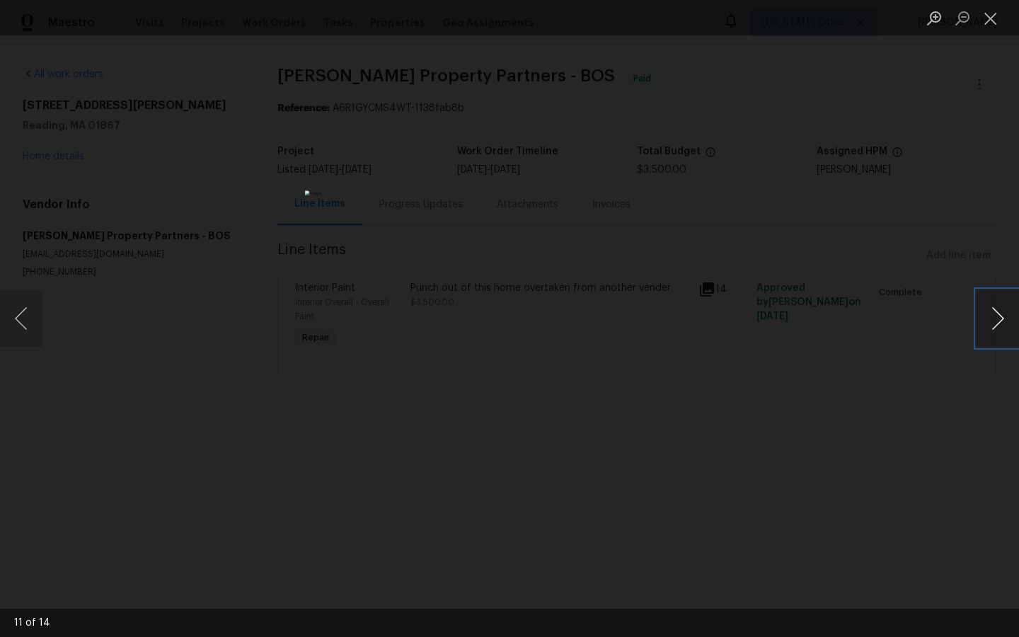
click at [1000, 311] on button "Next image" at bounding box center [997, 318] width 42 height 57
click at [818, 442] on div "Lightbox" at bounding box center [509, 318] width 1019 height 637
